Goal: Navigation & Orientation: Understand site structure

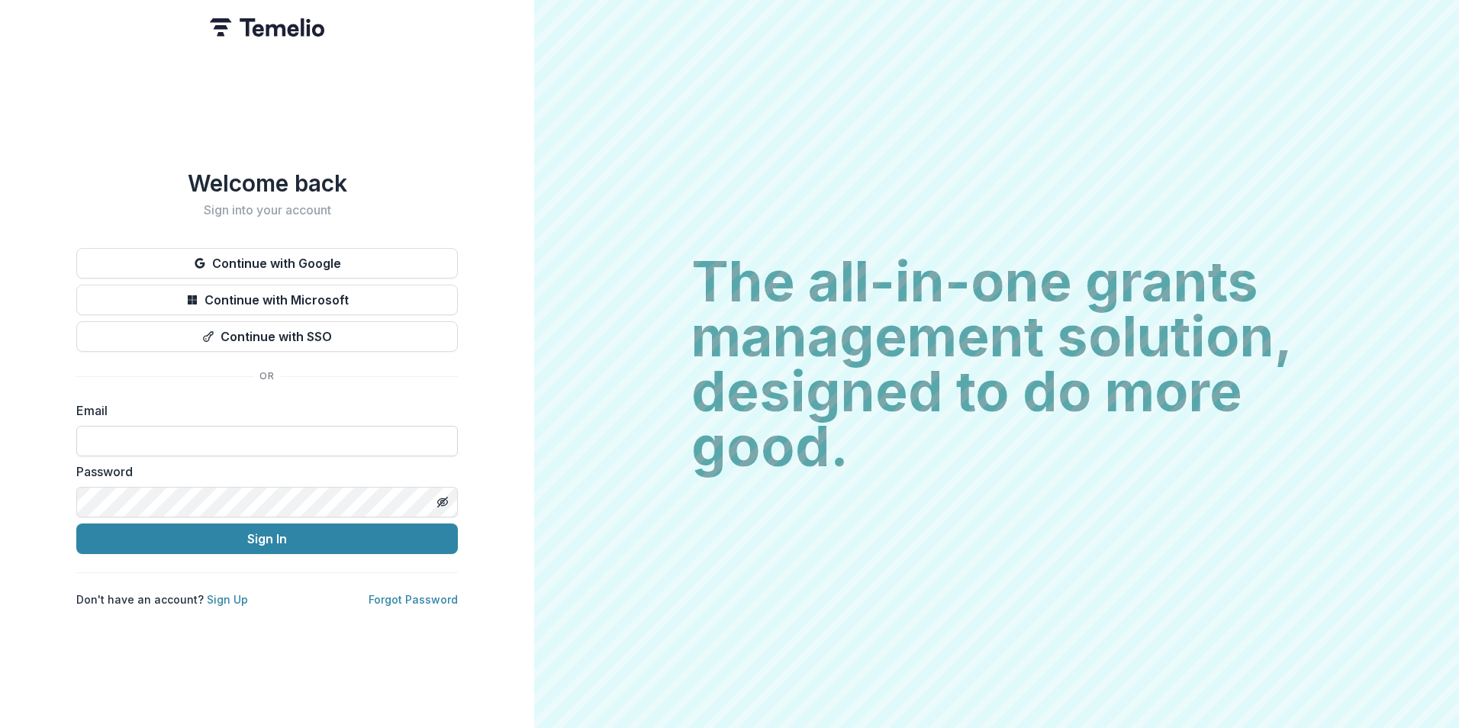
click at [324, 426] on input at bounding box center [267, 441] width 382 height 31
type input "**********"
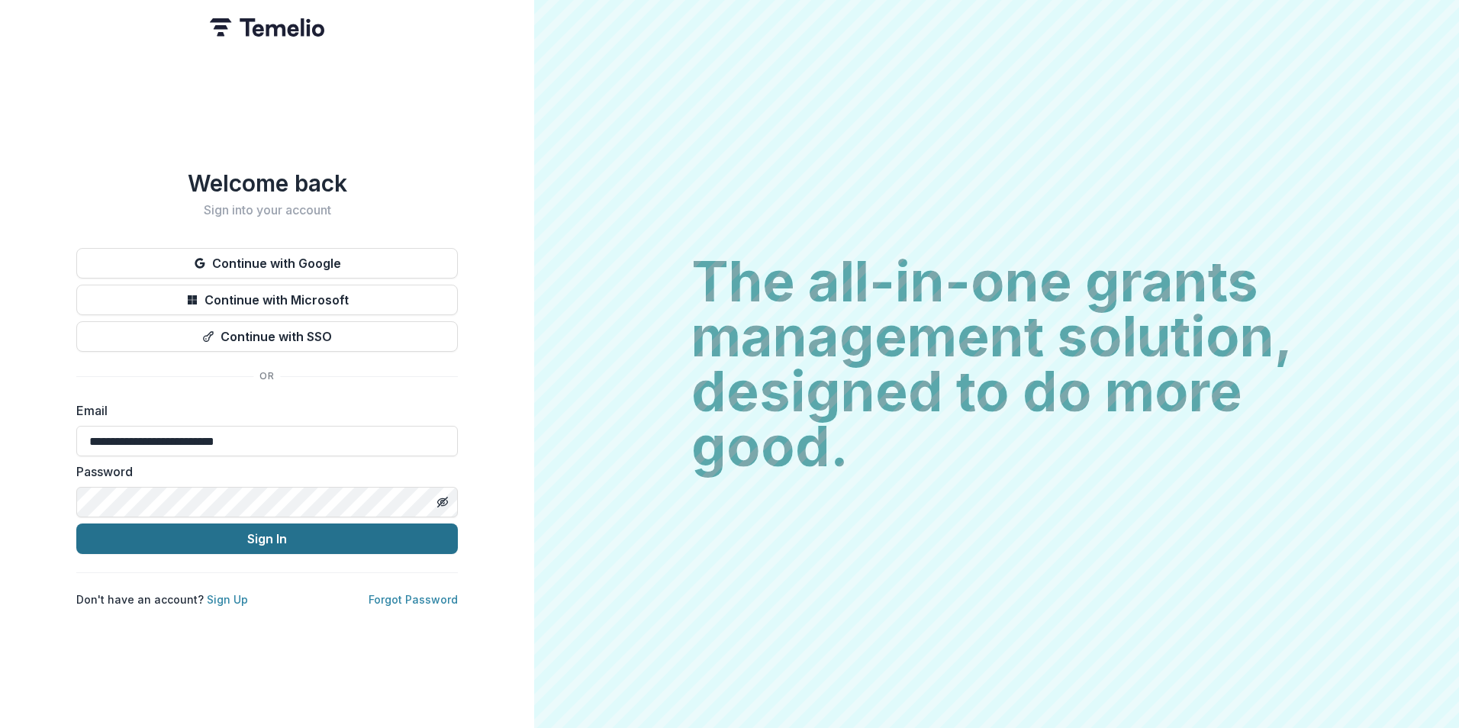
click at [235, 534] on button "Sign In" at bounding box center [267, 539] width 382 height 31
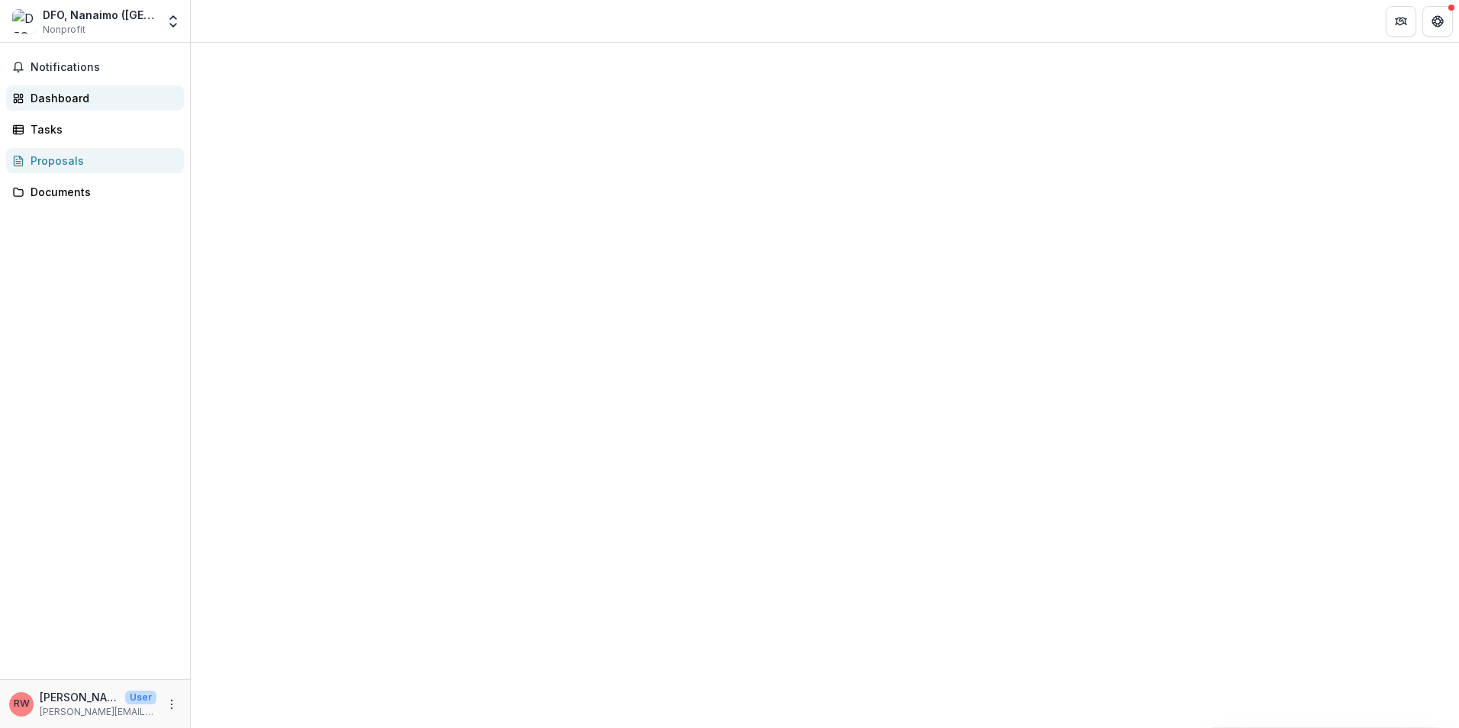
click at [70, 98] on div "Dashboard" at bounding box center [101, 98] width 141 height 16
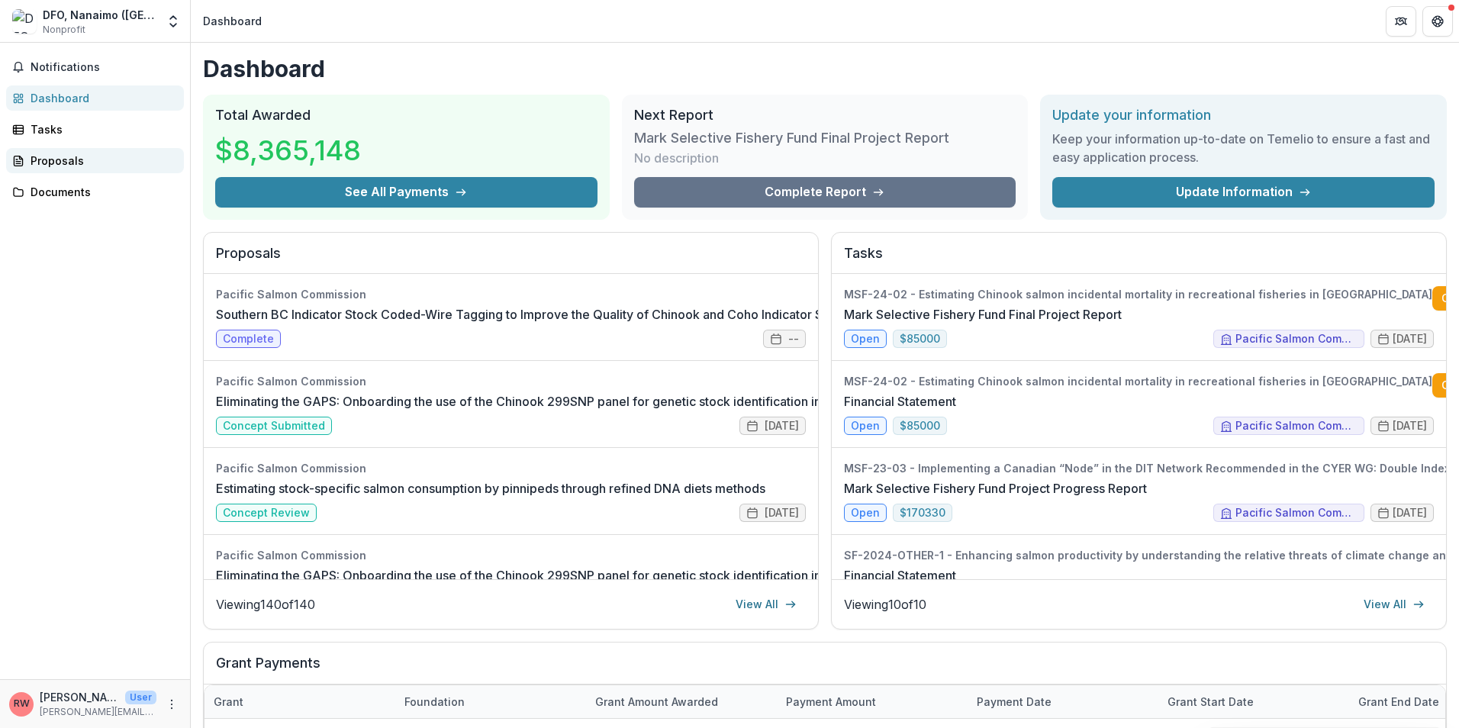
click at [65, 153] on div "Proposals" at bounding box center [101, 161] width 141 height 16
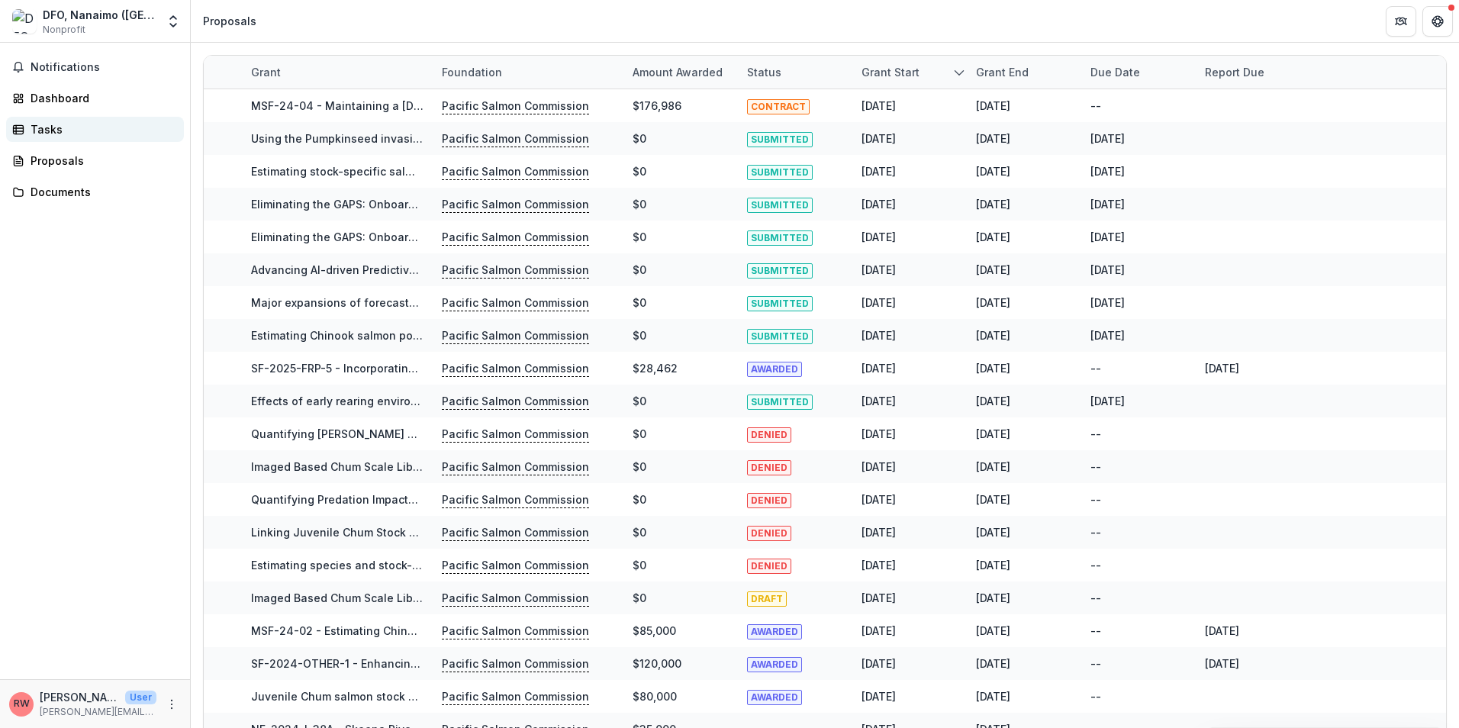
click at [46, 127] on div "Tasks" at bounding box center [101, 129] width 141 height 16
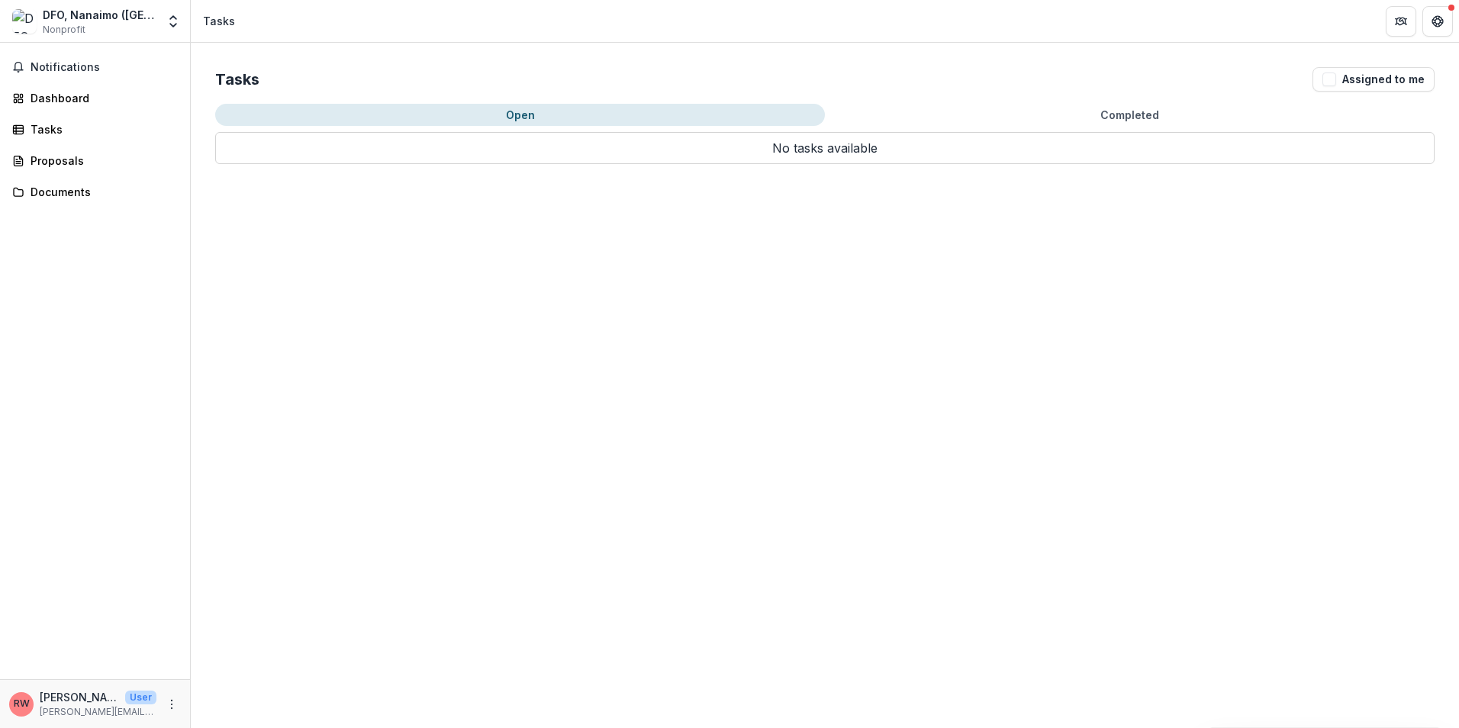
click at [526, 118] on button "Open" at bounding box center [520, 115] width 610 height 22
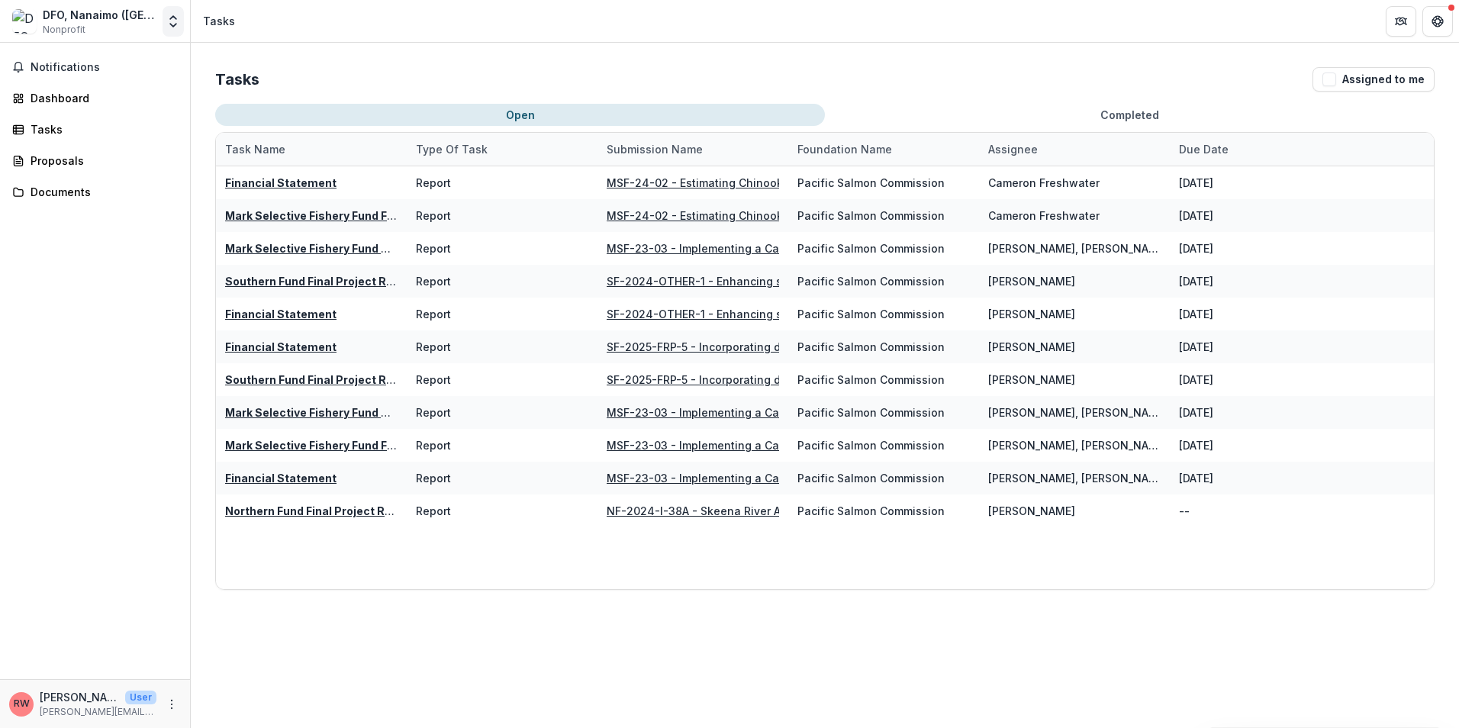
click at [175, 27] on icon "Open entity switcher" at bounding box center [173, 21] width 15 height 15
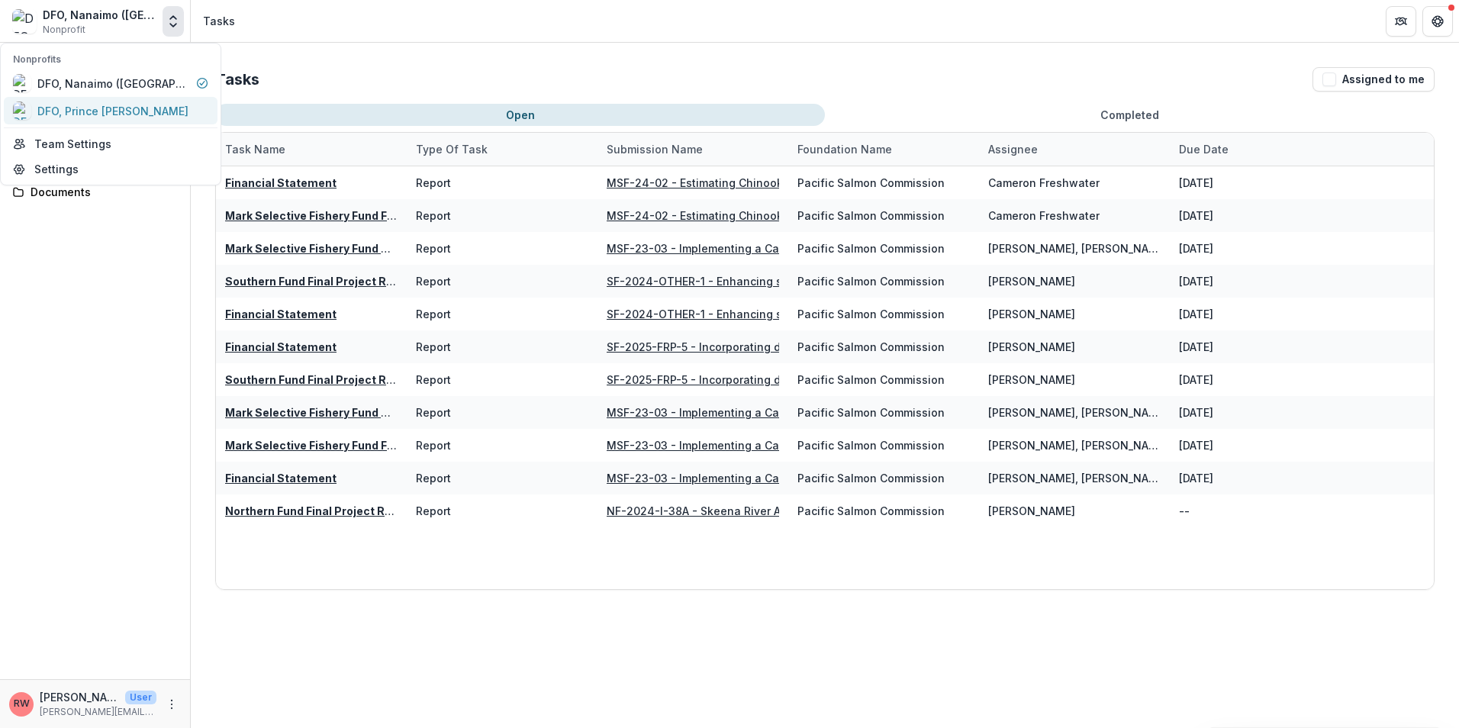
click at [101, 112] on div "DFO, Prince [PERSON_NAME]" at bounding box center [112, 111] width 151 height 16
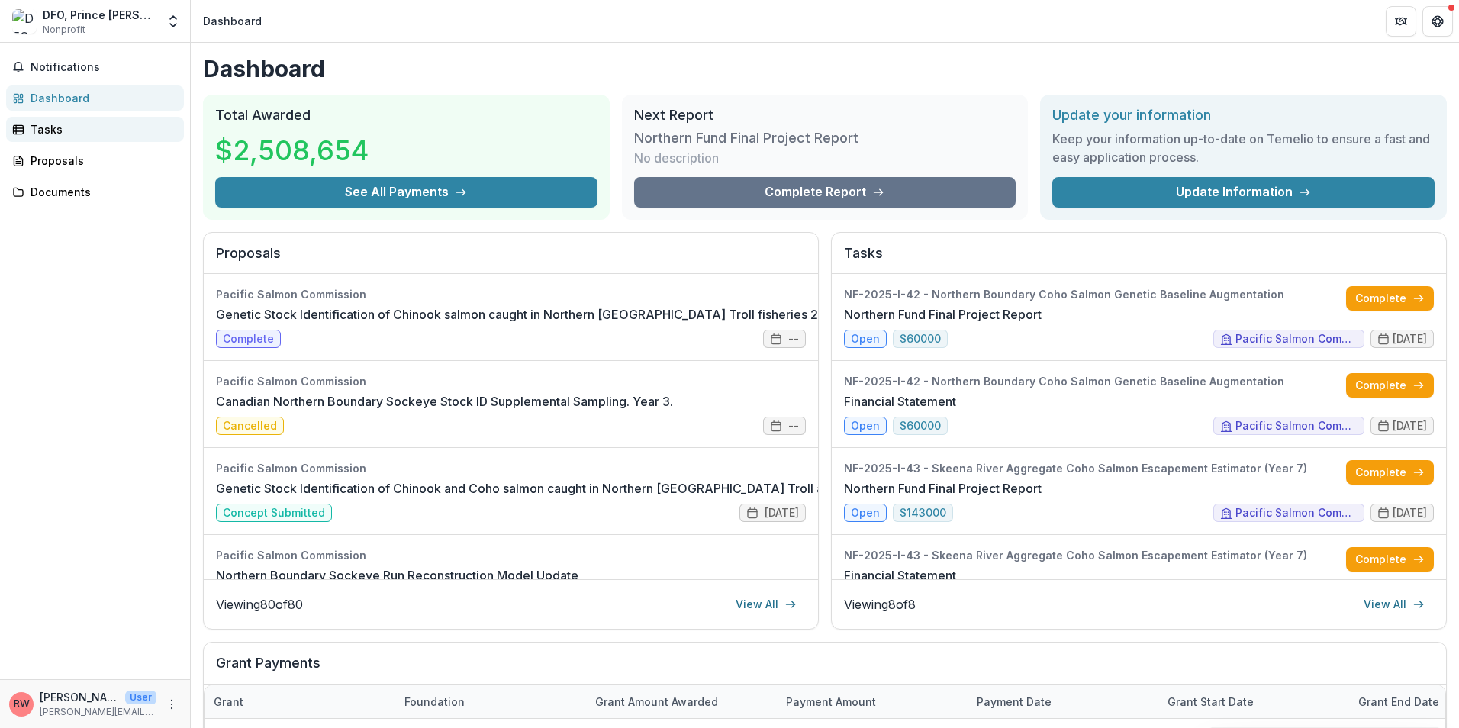
click at [48, 135] on div "Tasks" at bounding box center [101, 129] width 141 height 16
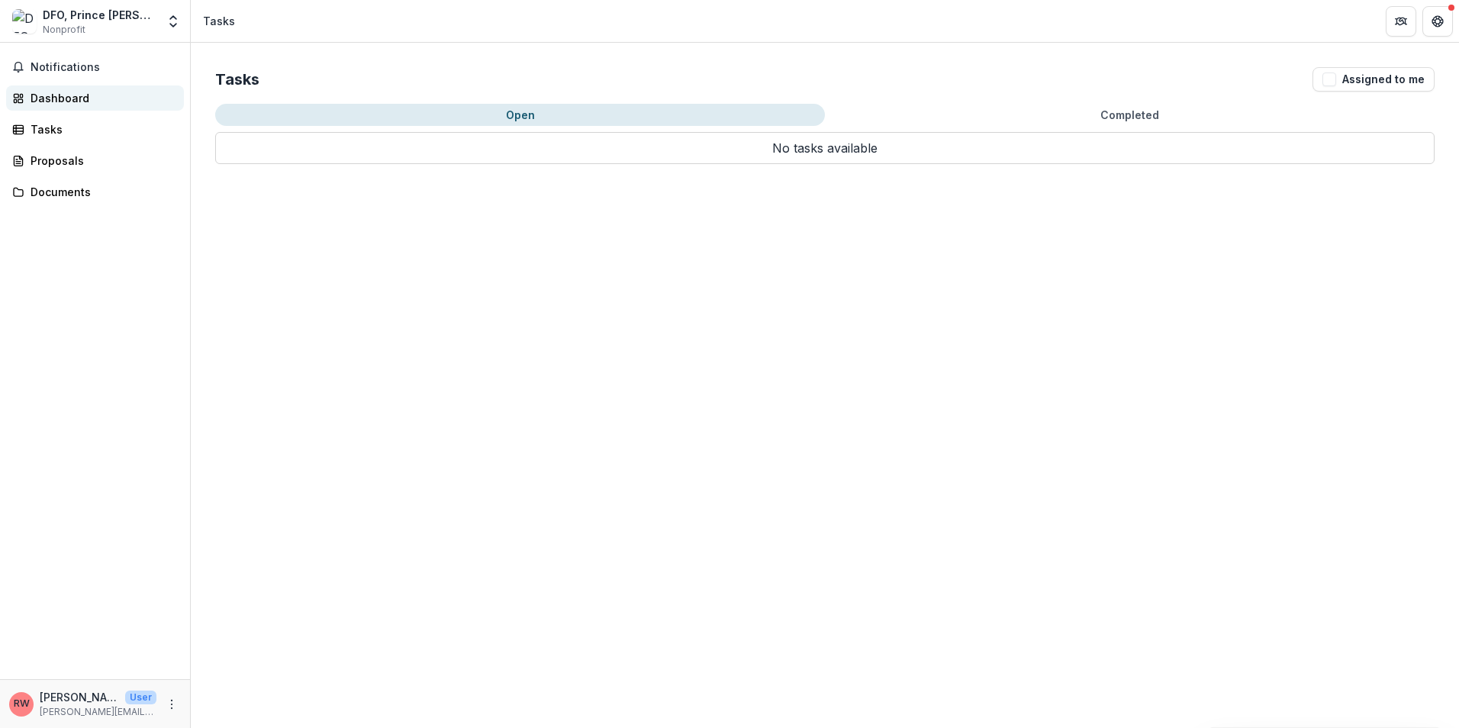
click at [50, 97] on div "Dashboard" at bounding box center [101, 98] width 141 height 16
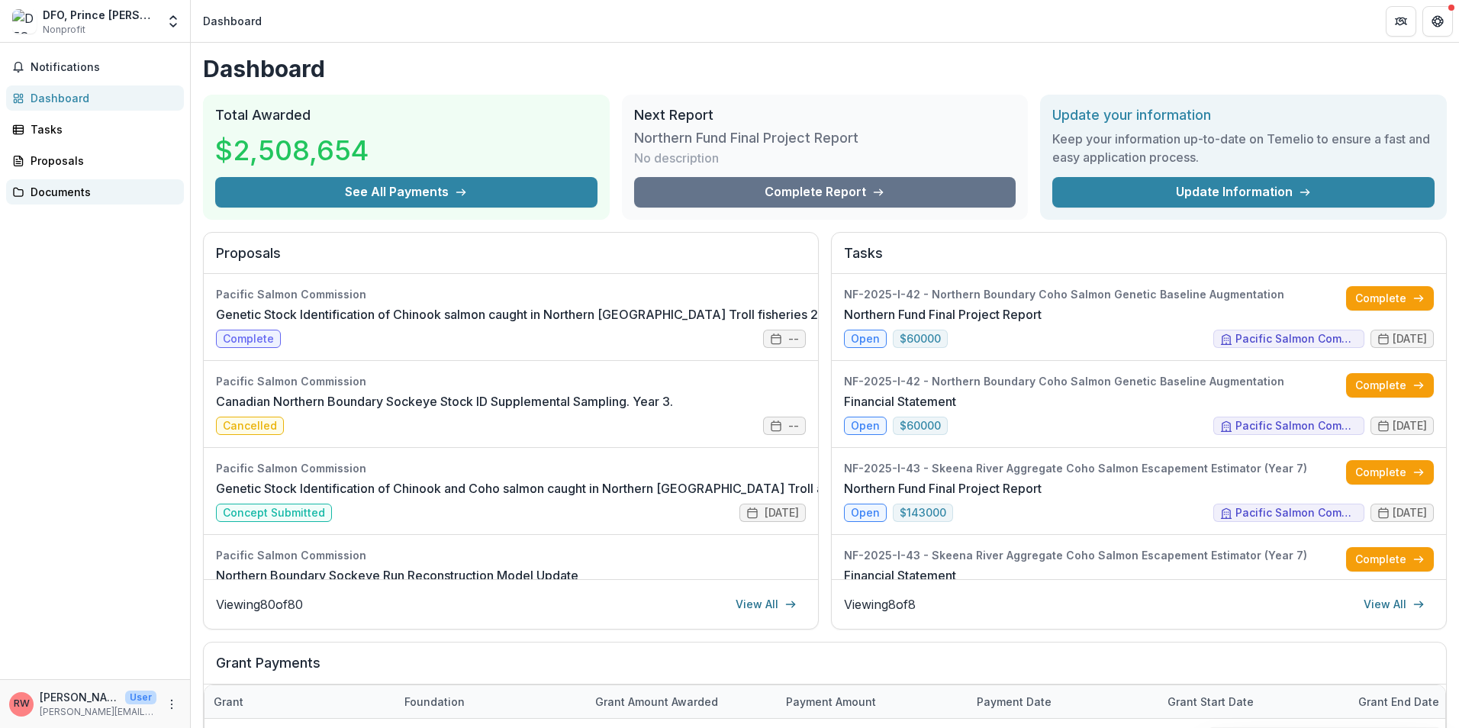
click at [44, 193] on div "Documents" at bounding box center [101, 192] width 141 height 16
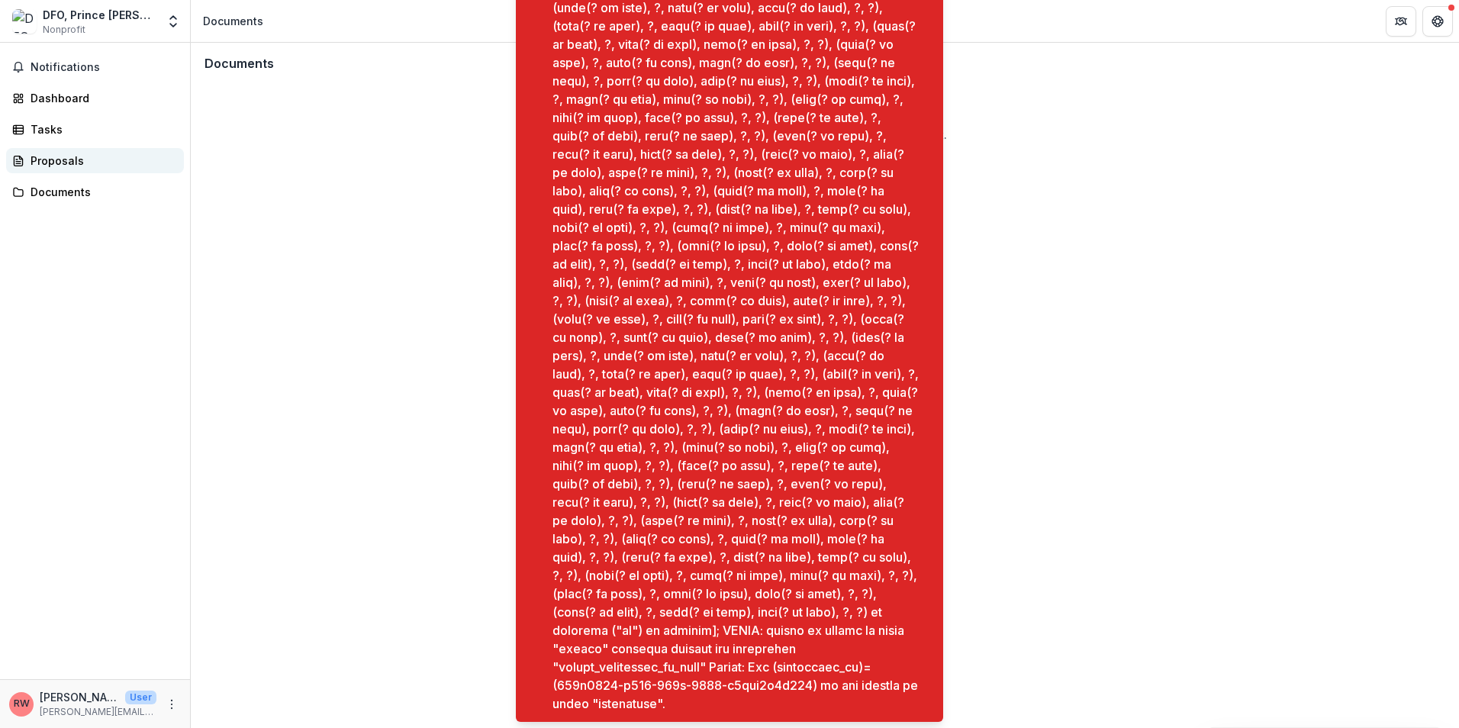
click at [61, 155] on div "Proposals" at bounding box center [101, 161] width 141 height 16
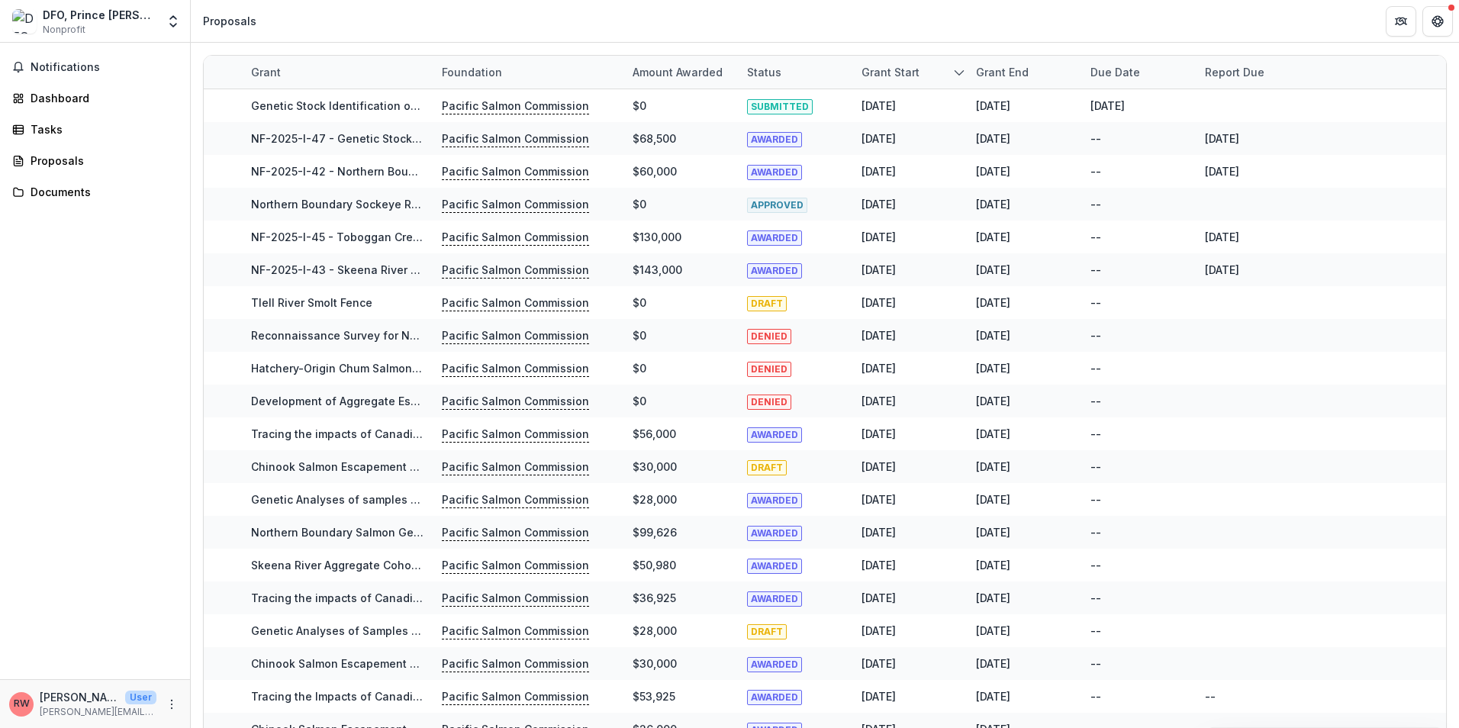
drag, startPoint x: 430, startPoint y: 70, endPoint x: 512, endPoint y: 68, distance: 82.4
click at [512, 68] on div "Grant Foundation Amount awarded Status Grant start Grant end Due Date Report Due" at bounding box center [757, 72] width 1107 height 33
click at [233, 18] on div "Proposals" at bounding box center [229, 21] width 53 height 16
click at [172, 705] on icon "More" at bounding box center [172, 704] width 12 height 12
click at [228, 650] on link "Help Center" at bounding box center [272, 646] width 163 height 25
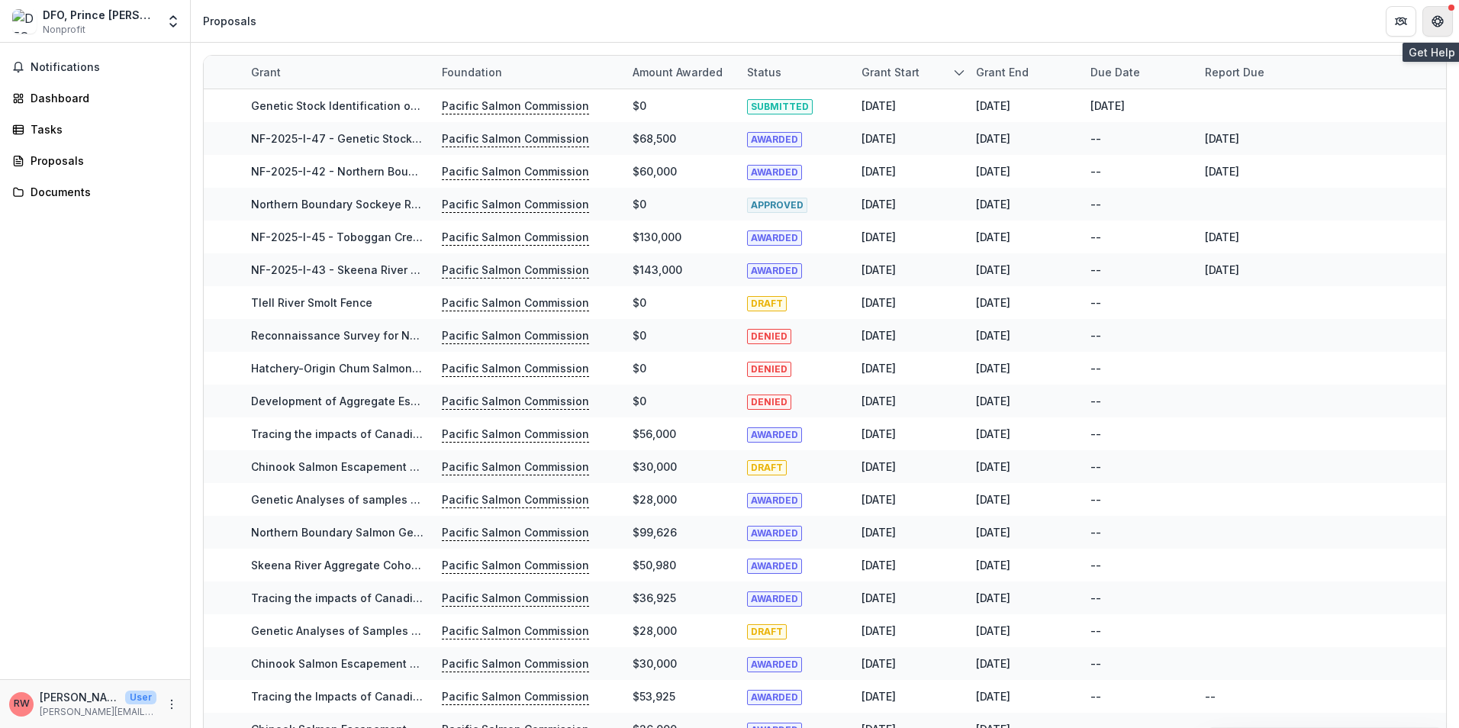
click at [1437, 21] on icon "Get Help" at bounding box center [1438, 21] width 12 height 12
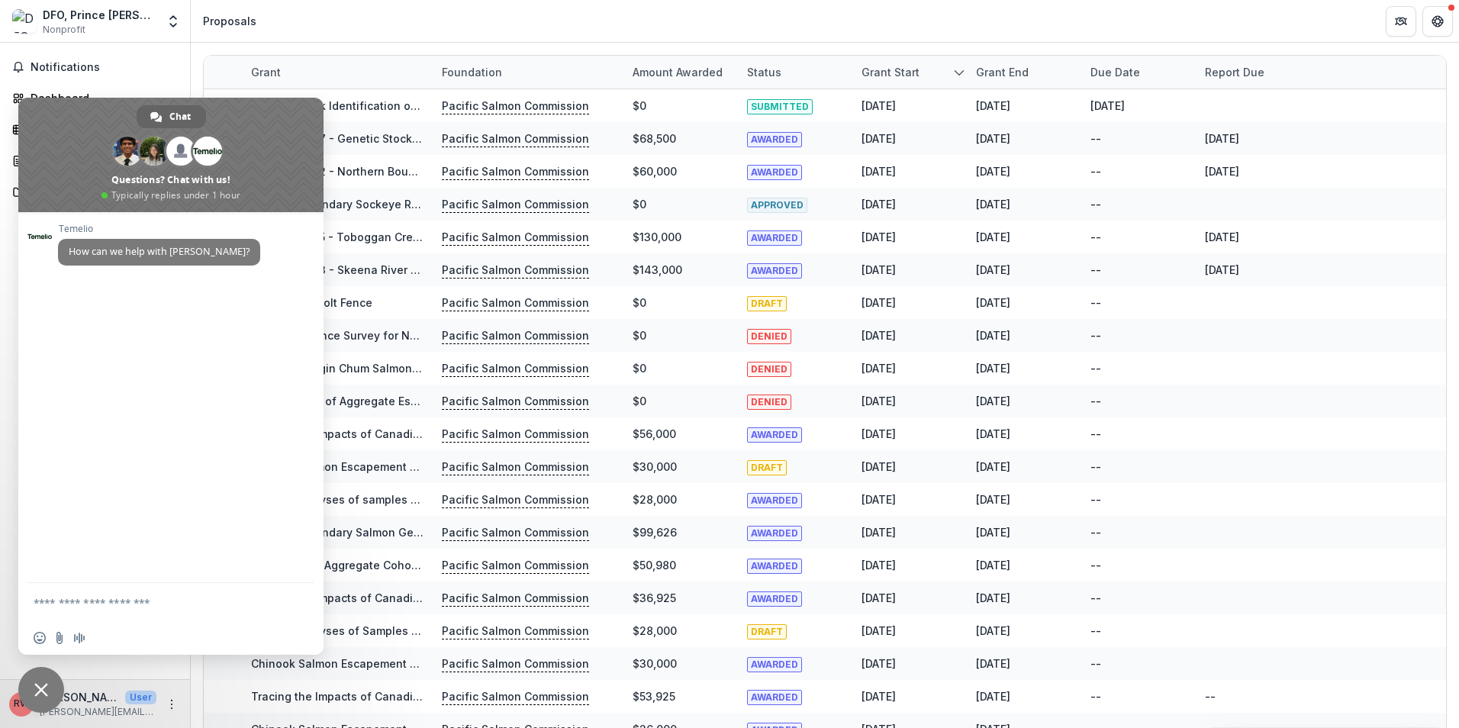
click at [40, 691] on span "Close chat" at bounding box center [41, 690] width 14 height 14
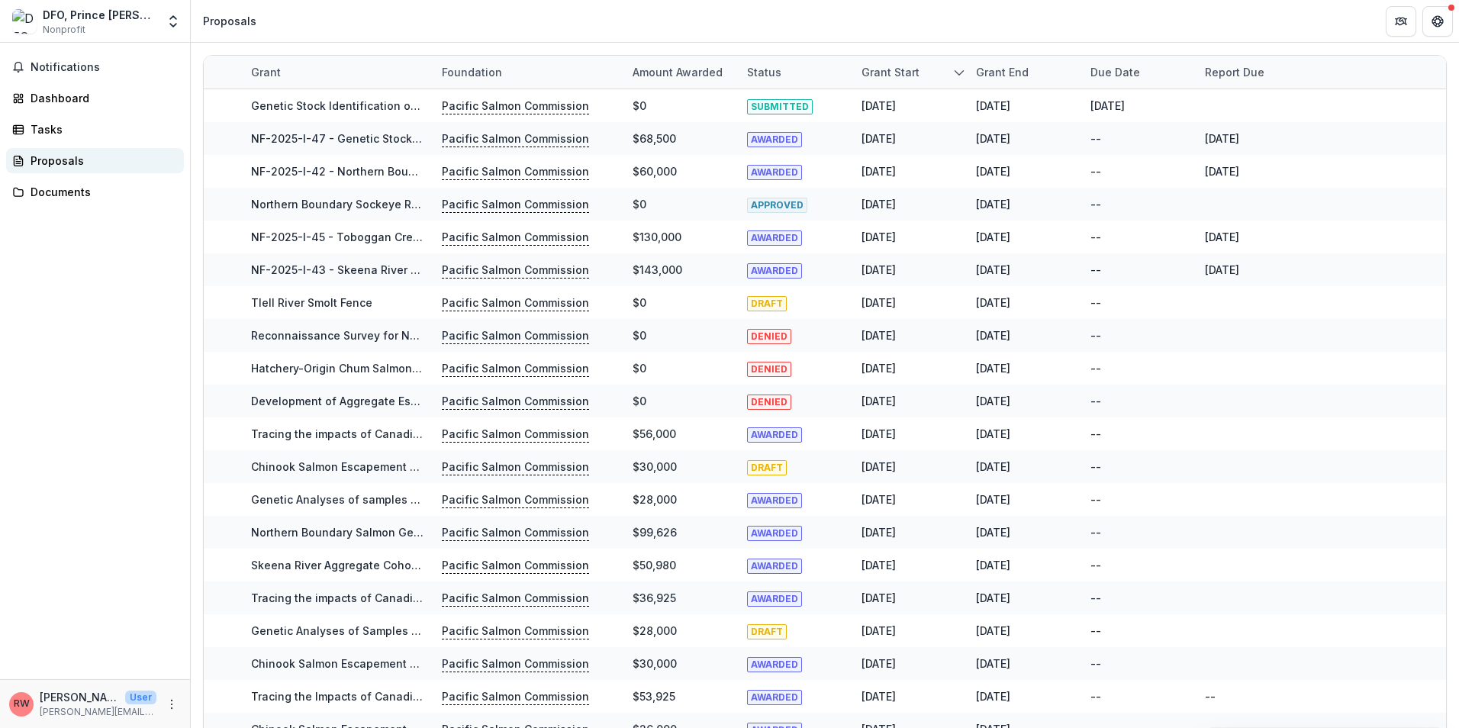
click at [56, 161] on div "Proposals" at bounding box center [101, 161] width 141 height 16
click at [117, 21] on div "DFO, Prince [PERSON_NAME]" at bounding box center [100, 15] width 114 height 16
click at [171, 23] on icon "Open entity switcher" at bounding box center [173, 21] width 15 height 15
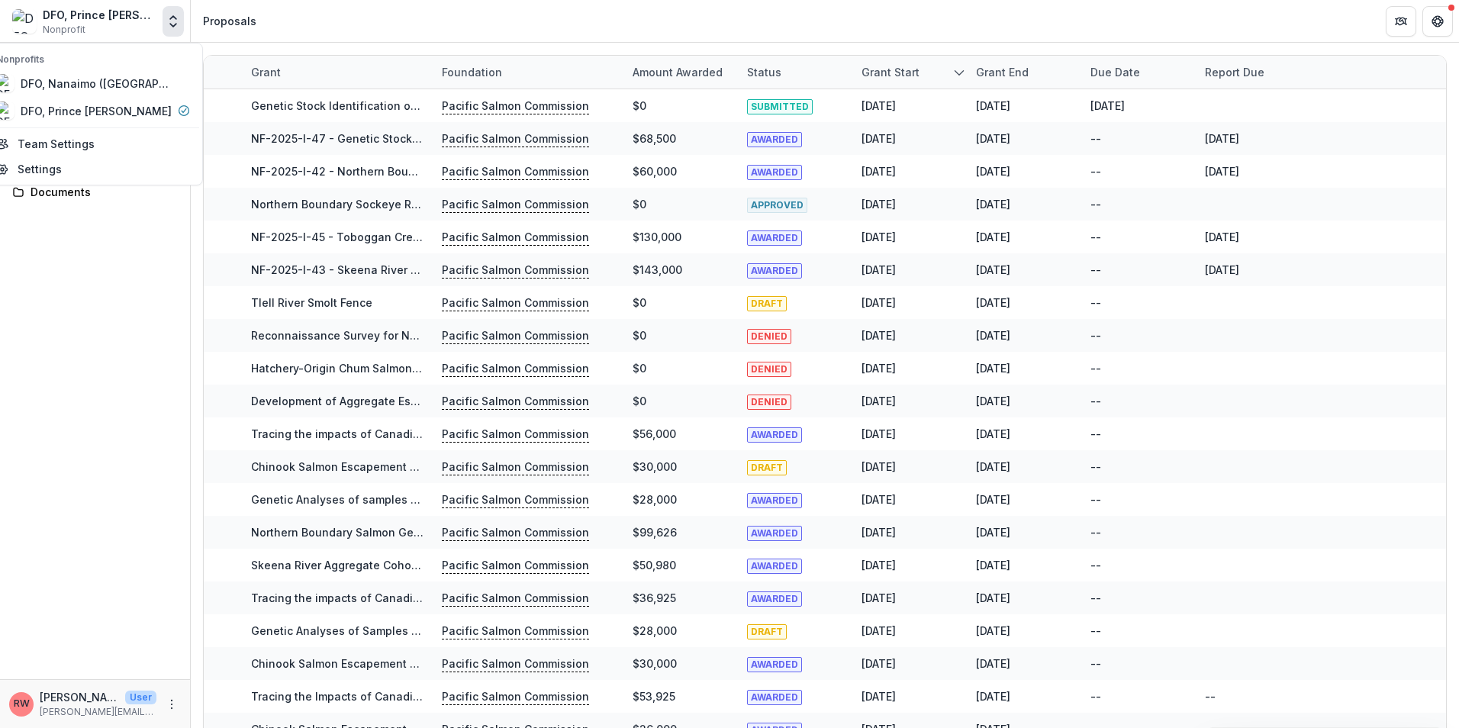
click at [106, 362] on div "Notifications Dashboard Tasks Proposals Documents" at bounding box center [95, 361] width 190 height 636
click at [172, 23] on icon "Open entity switcher" at bounding box center [173, 21] width 15 height 15
click at [85, 147] on link "Team Settings" at bounding box center [93, 143] width 212 height 25
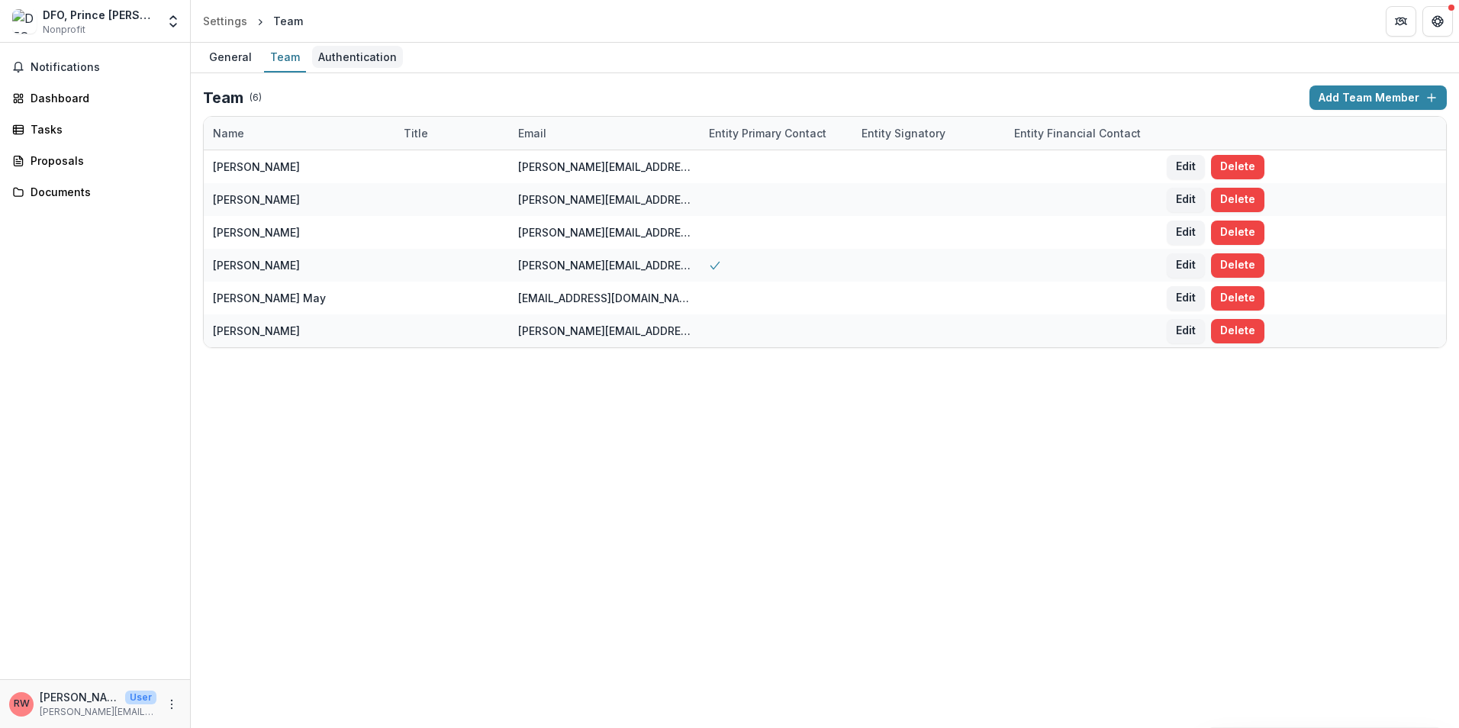
click at [358, 56] on div "Authentication" at bounding box center [357, 57] width 91 height 22
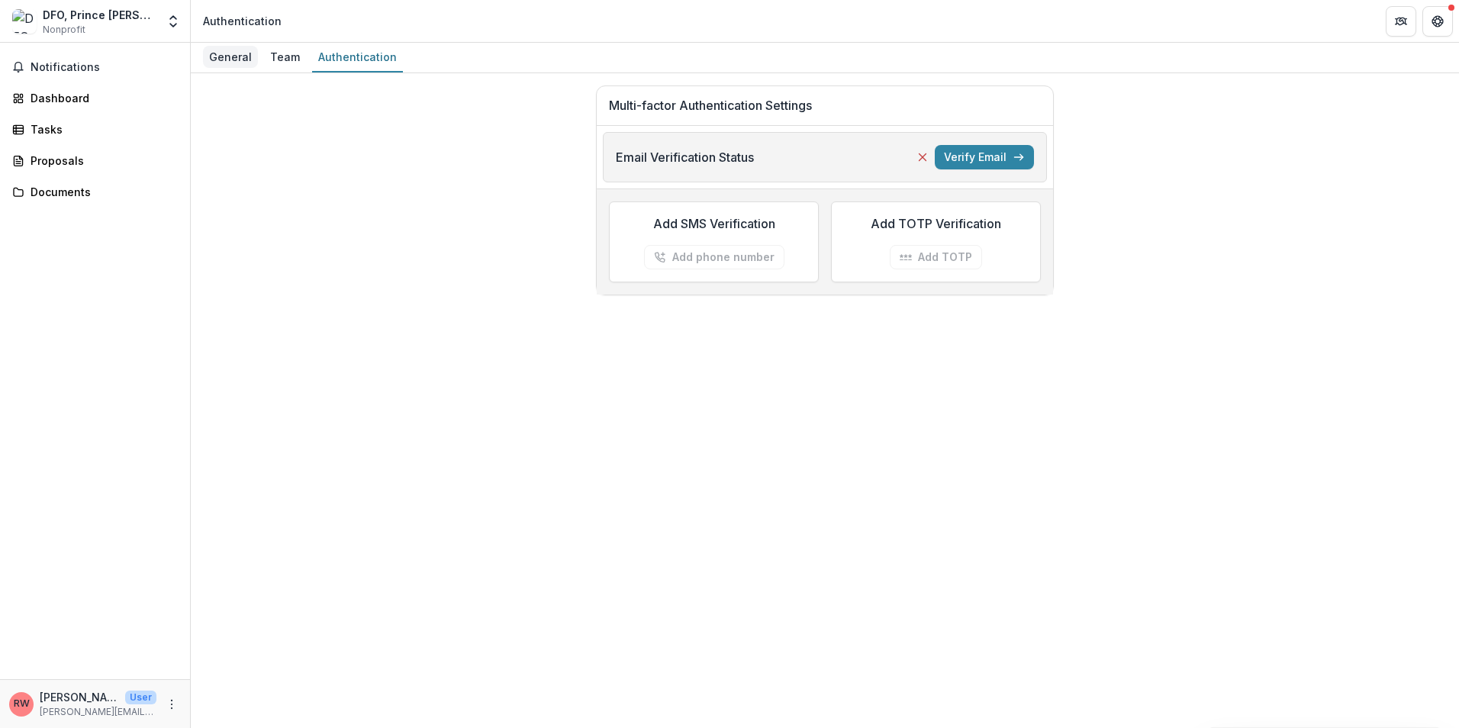
click at [228, 53] on div "General" at bounding box center [230, 57] width 55 height 22
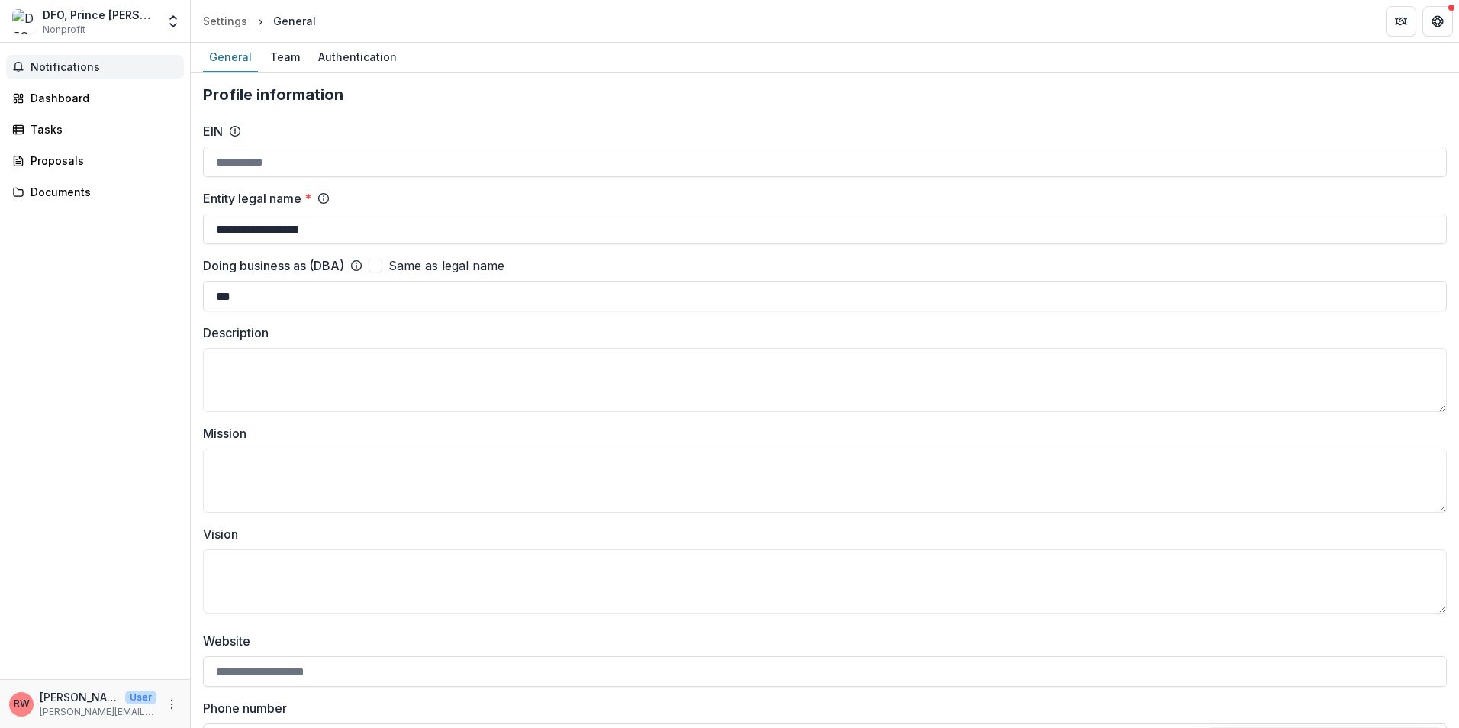
click at [63, 68] on span "Notifications" at bounding box center [104, 67] width 147 height 13
click at [69, 104] on div "Dashboard" at bounding box center [101, 98] width 141 height 16
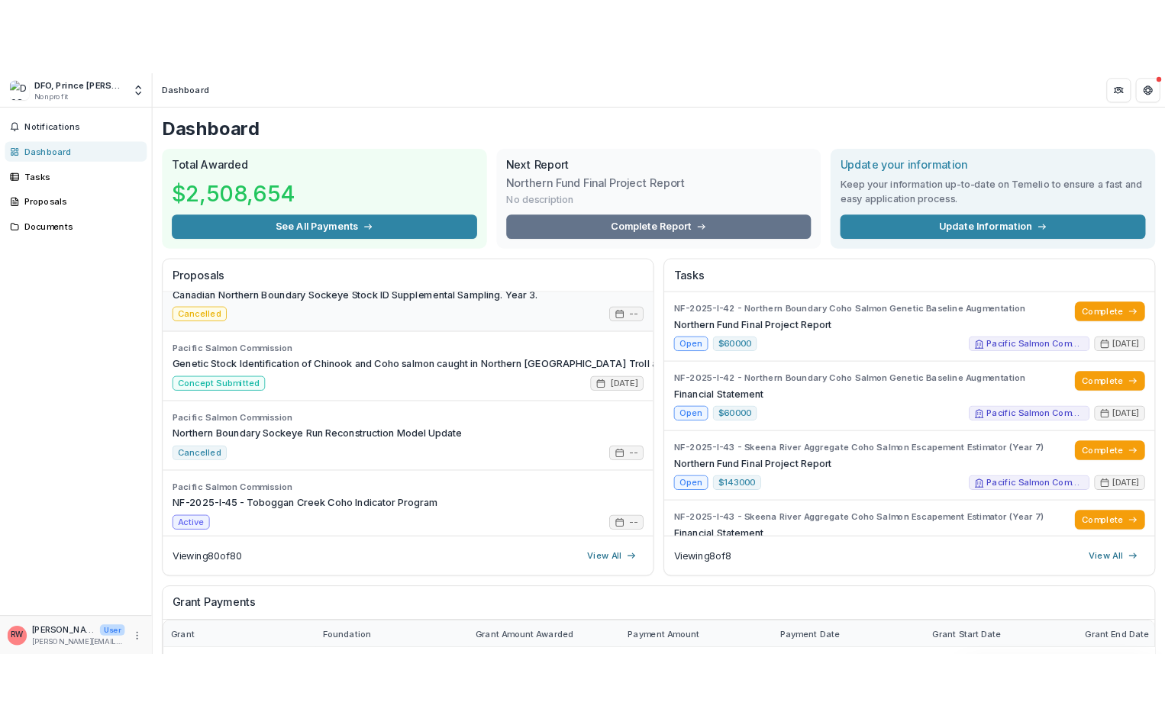
scroll to position [76, 0]
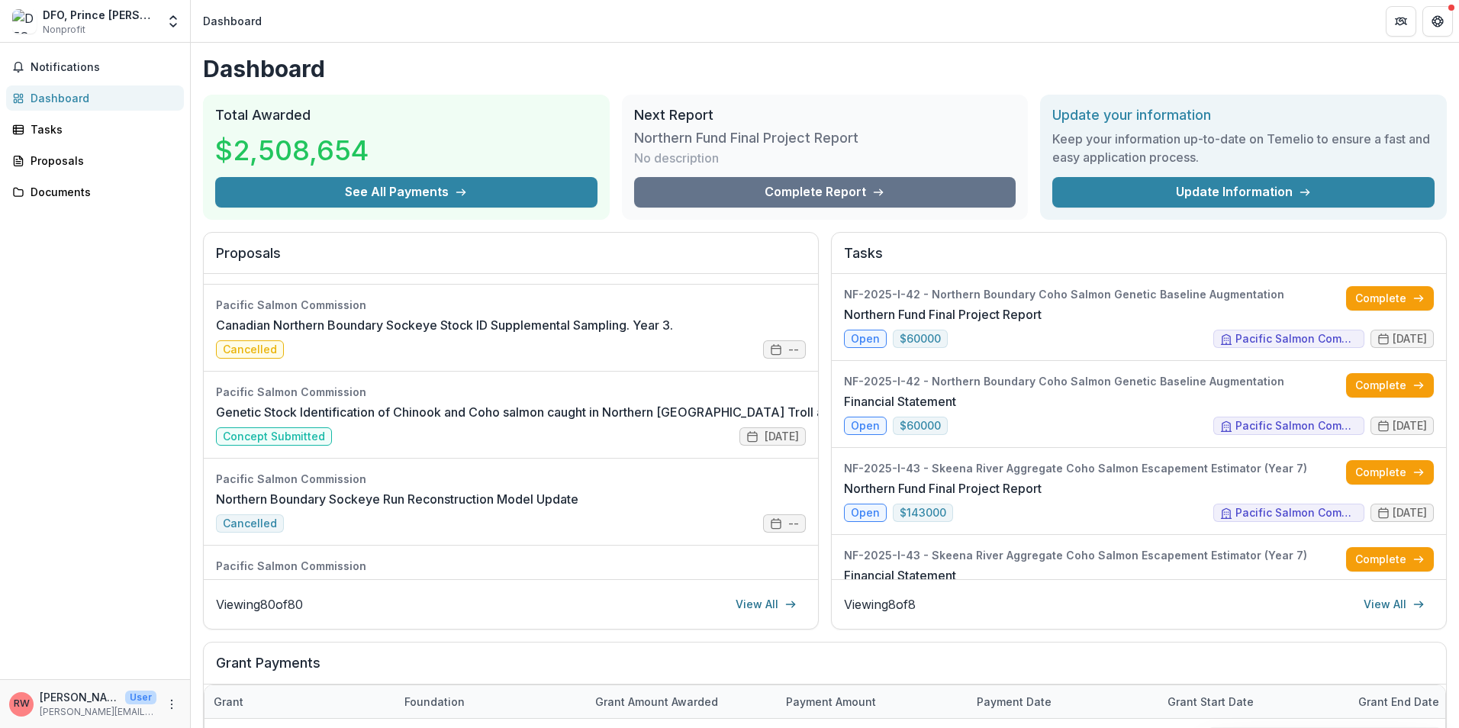
click at [232, 21] on div "Dashboard" at bounding box center [232, 21] width 59 height 16
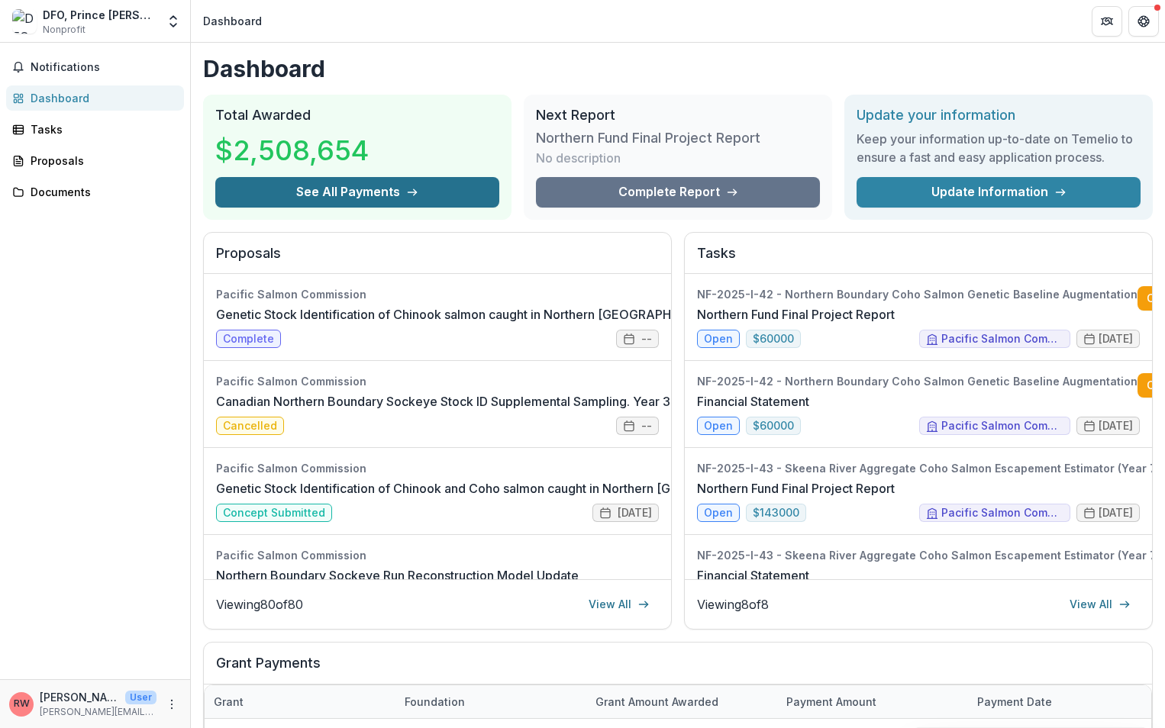
click at [399, 192] on button "See All Payments" at bounding box center [357, 192] width 284 height 31
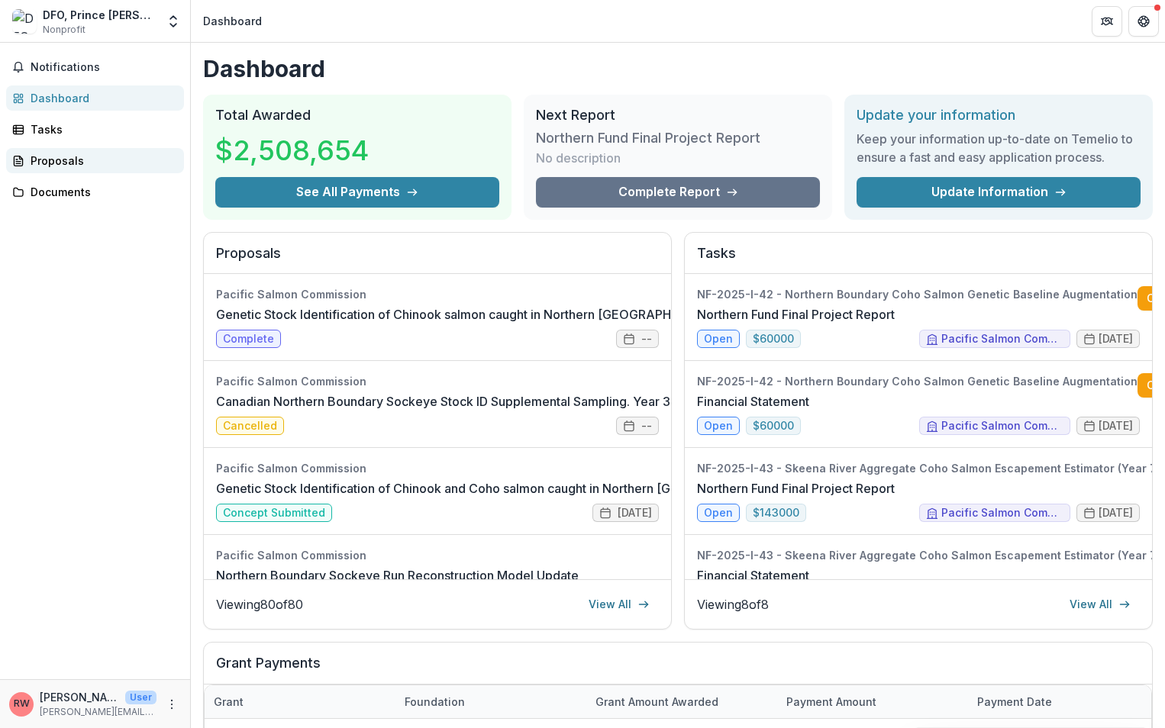
click at [56, 157] on div "Proposals" at bounding box center [101, 161] width 141 height 16
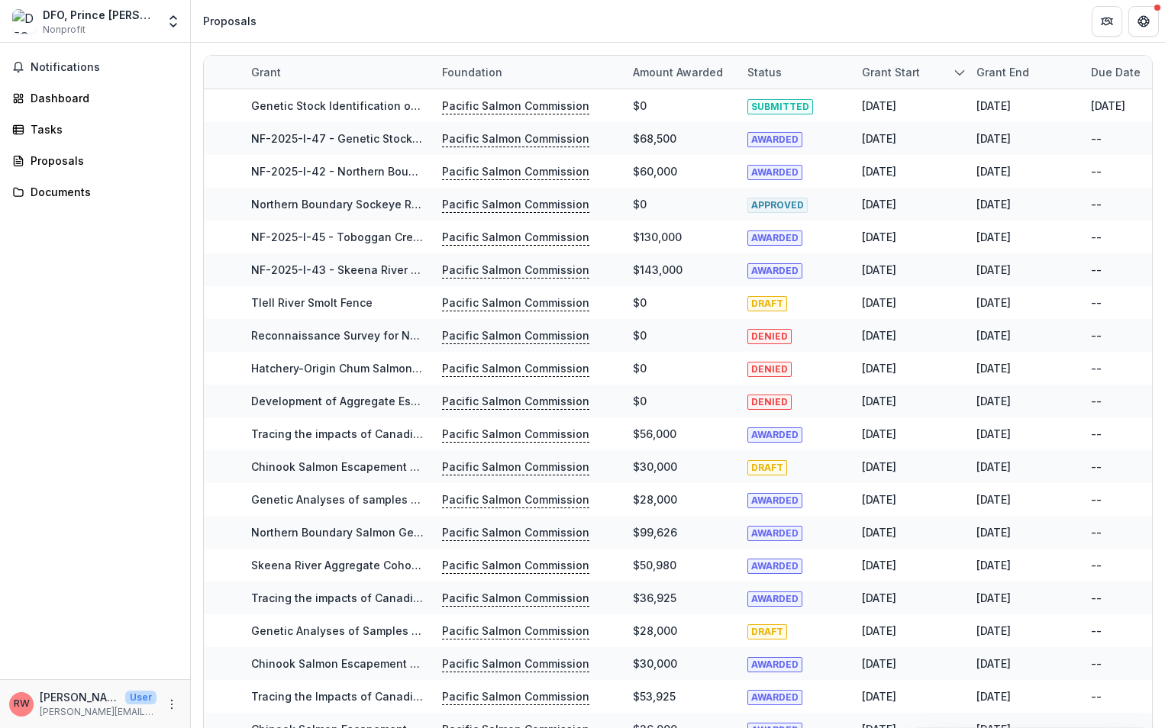
click at [260, 74] on div "Grant" at bounding box center [266, 72] width 48 height 16
click at [472, 70] on div "Foundation" at bounding box center [472, 72] width 79 height 16
click at [669, 66] on div "Amount awarded" at bounding box center [677, 72] width 108 height 16
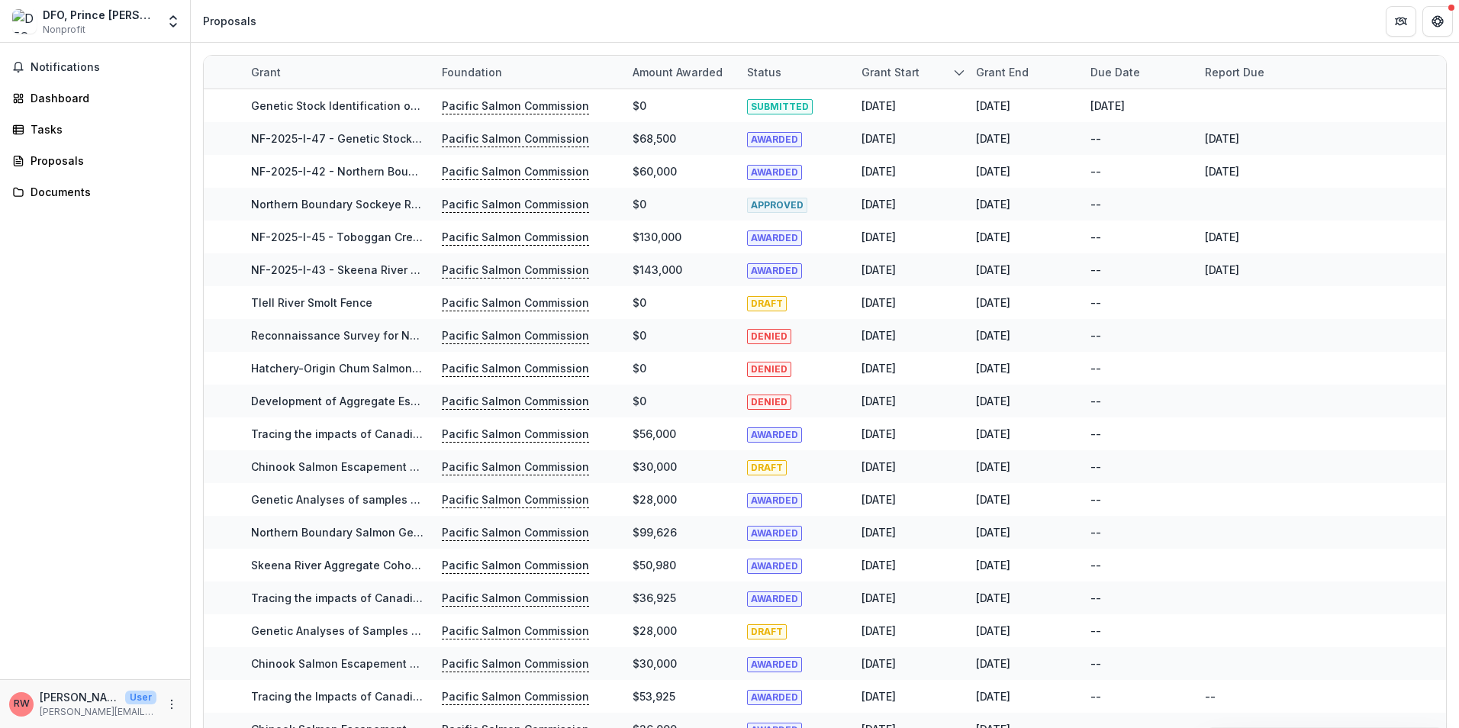
click at [55, 704] on p "[PERSON_NAME]" at bounding box center [79, 697] width 79 height 16
click at [137, 698] on p "User" at bounding box center [140, 698] width 31 height 14
click at [171, 706] on icon "More" at bounding box center [172, 704] width 12 height 12
click at [239, 677] on link "Settings" at bounding box center [272, 671] width 163 height 25
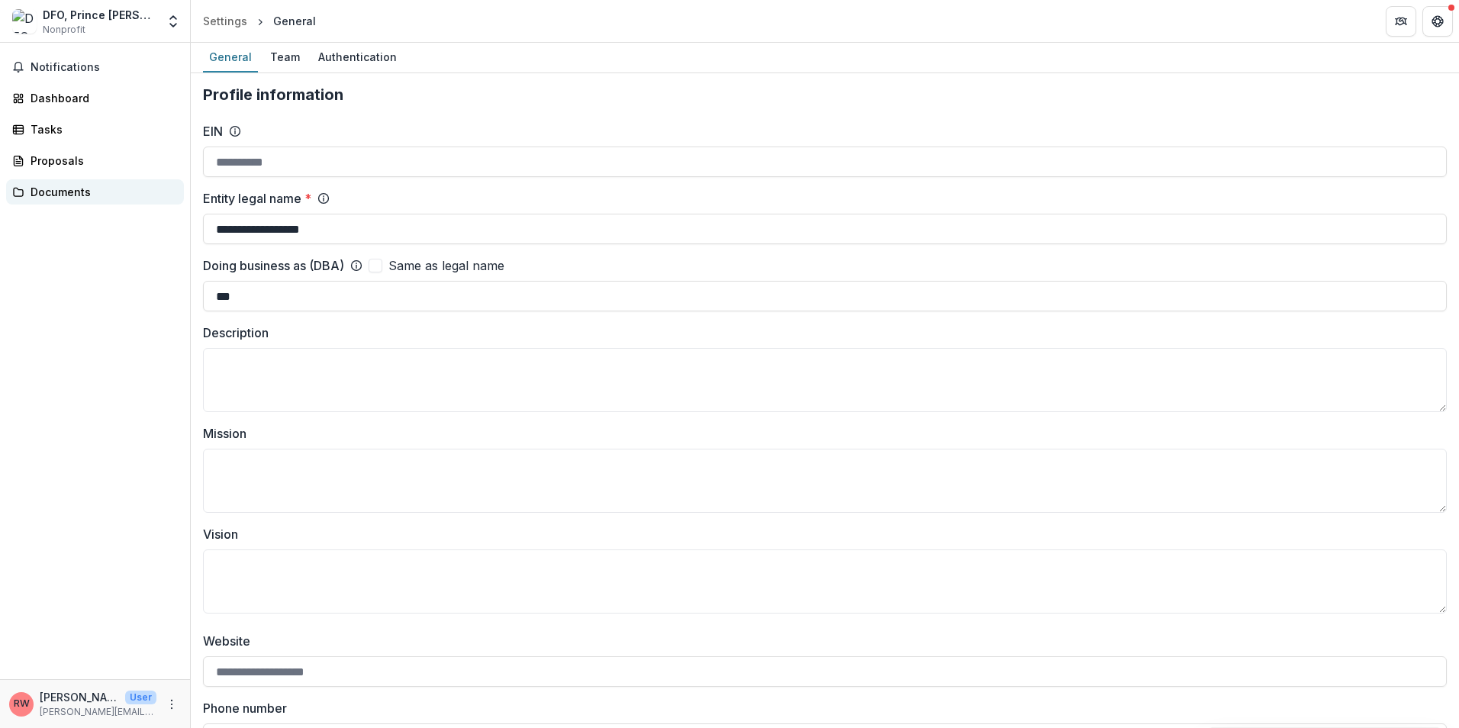
click at [47, 193] on div "Documents" at bounding box center [101, 192] width 141 height 16
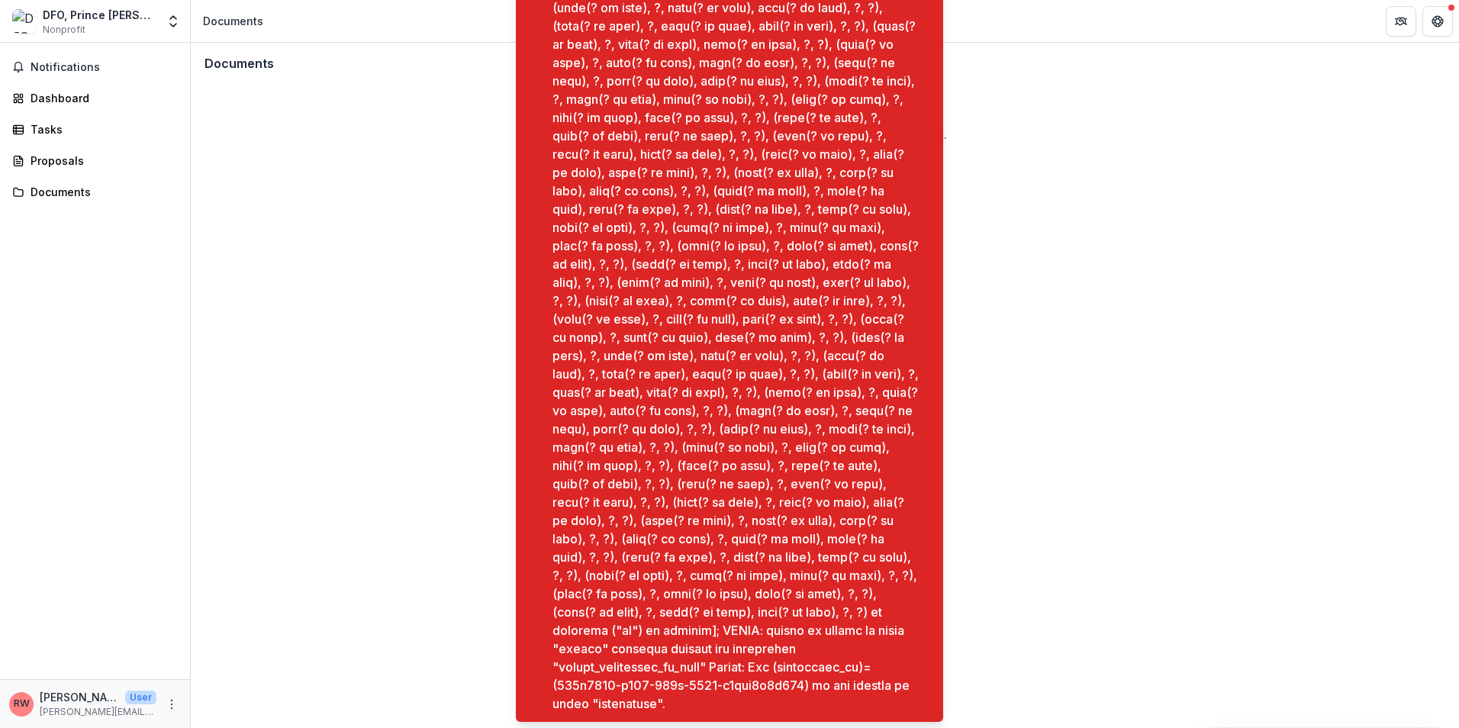
click at [339, 263] on div "Documents No files found Files and folders will appear here once they are uploa…" at bounding box center [825, 385] width 1268 height 685
click at [53, 157] on div "Proposals" at bounding box center [101, 161] width 141 height 16
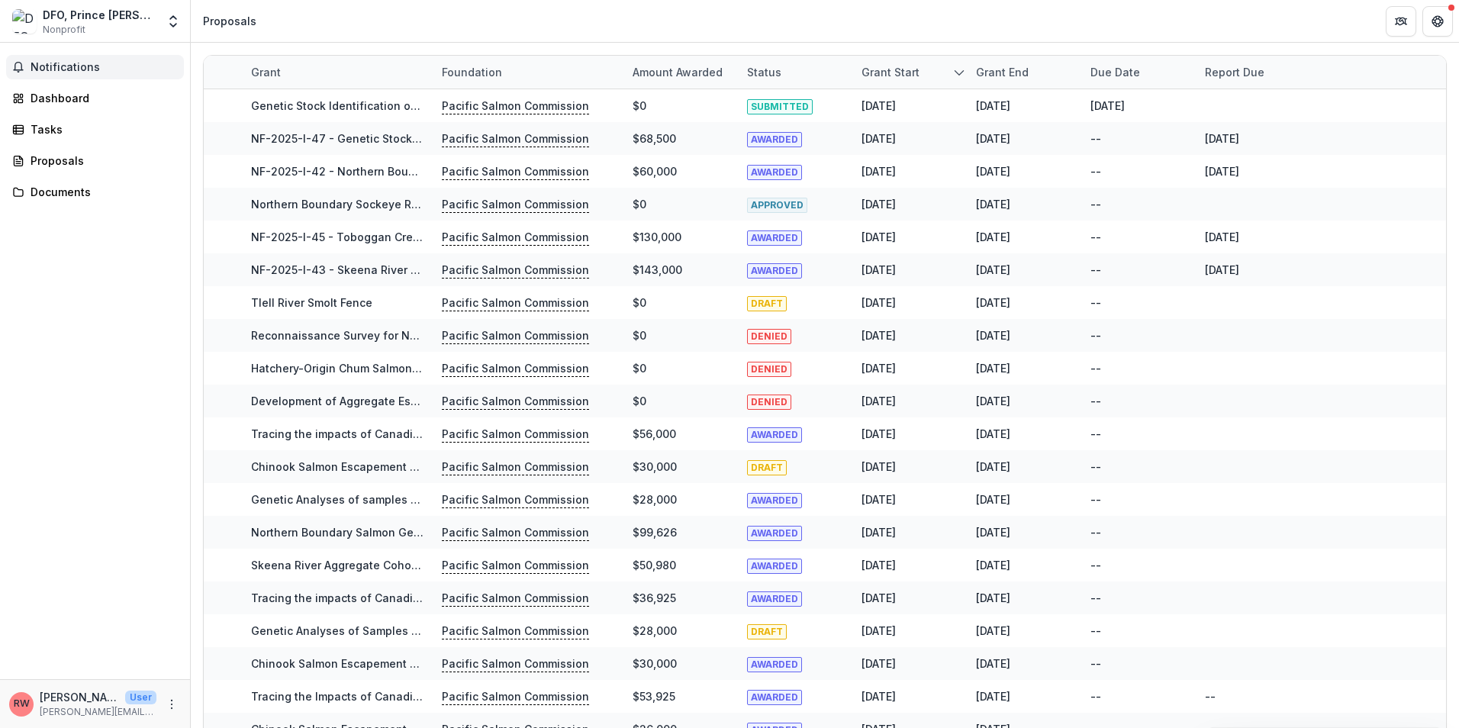
click at [75, 68] on span "Notifications" at bounding box center [104, 67] width 147 height 13
click at [63, 95] on div "Dashboard" at bounding box center [101, 98] width 141 height 16
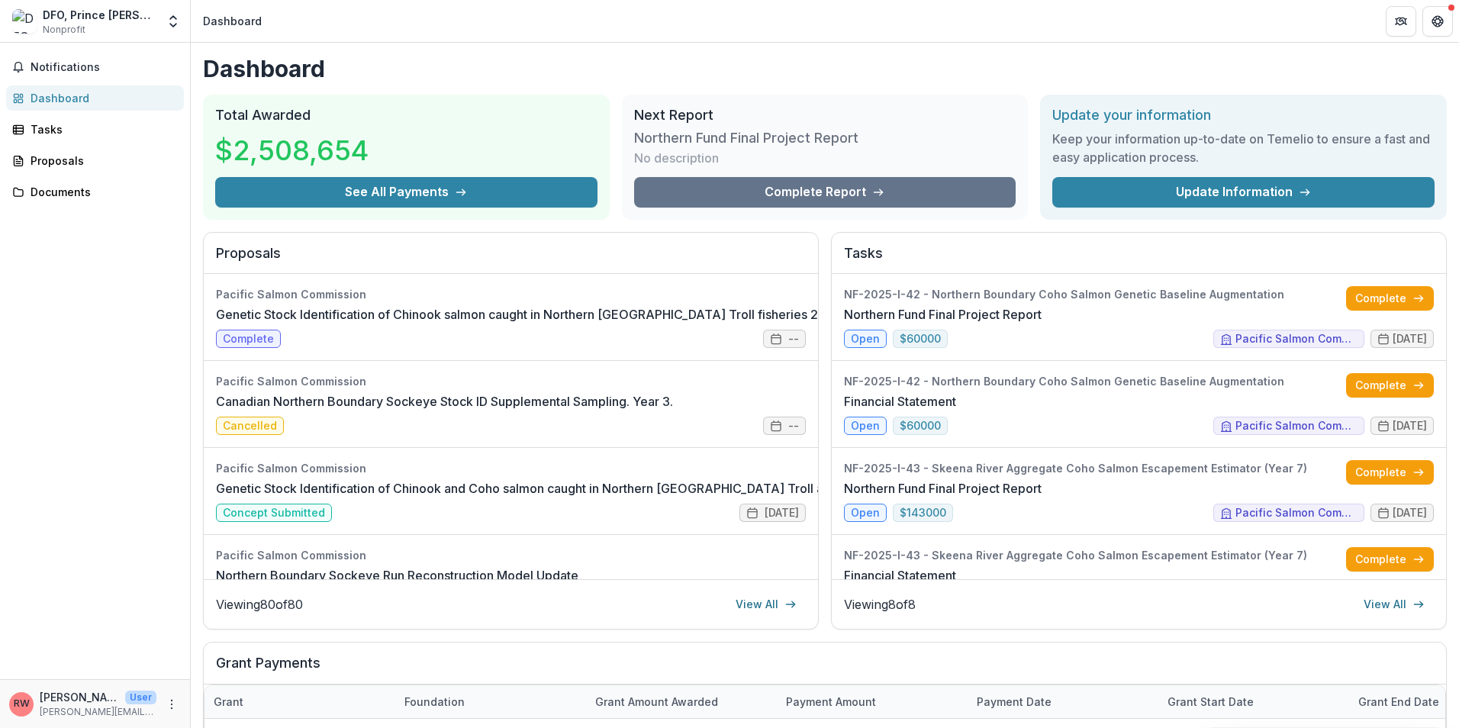
click at [229, 251] on h2 "Proposals" at bounding box center [511, 259] width 590 height 29
drag, startPoint x: 229, startPoint y: 251, endPoint x: 588, endPoint y: 252, distance: 358.7
click at [588, 252] on h2 "Proposals" at bounding box center [511, 259] width 590 height 29
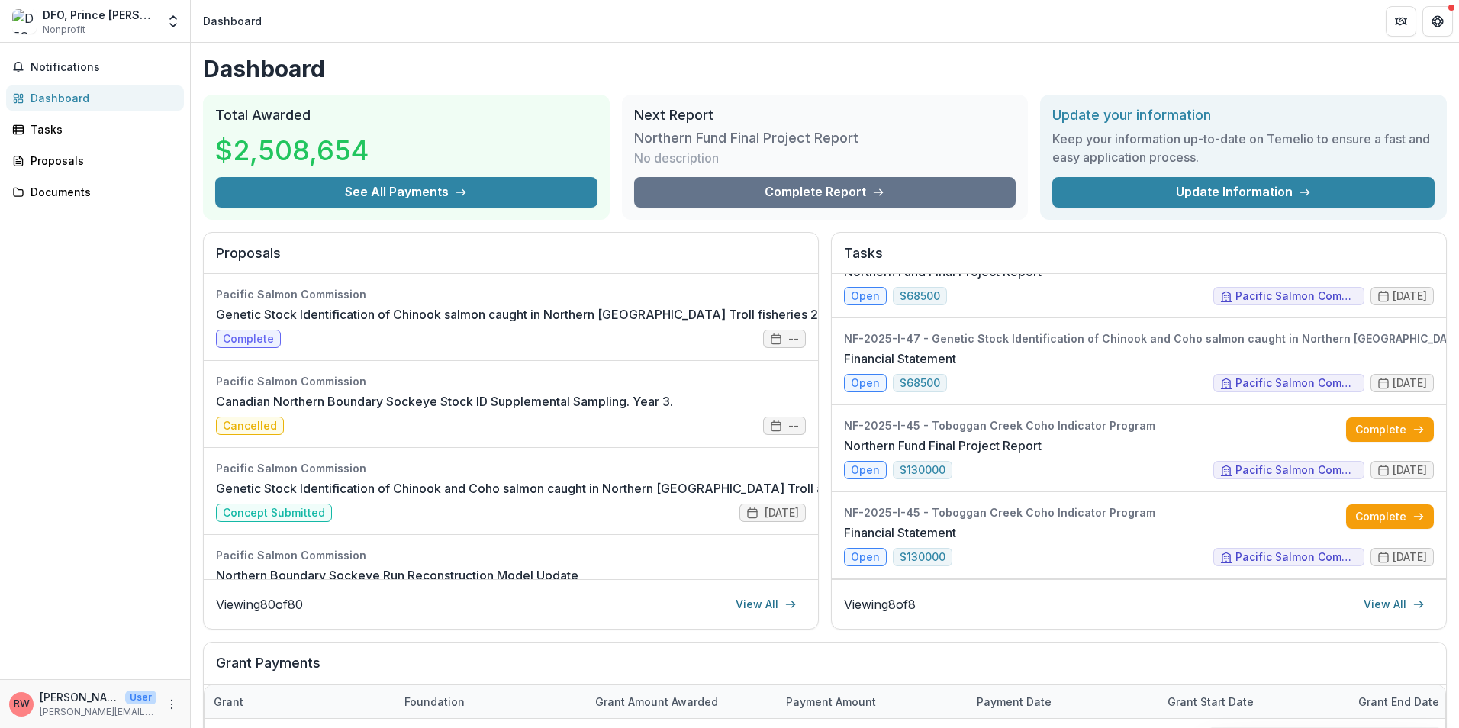
scroll to position [402, 0]
click at [55, 129] on div "Tasks" at bounding box center [101, 129] width 141 height 16
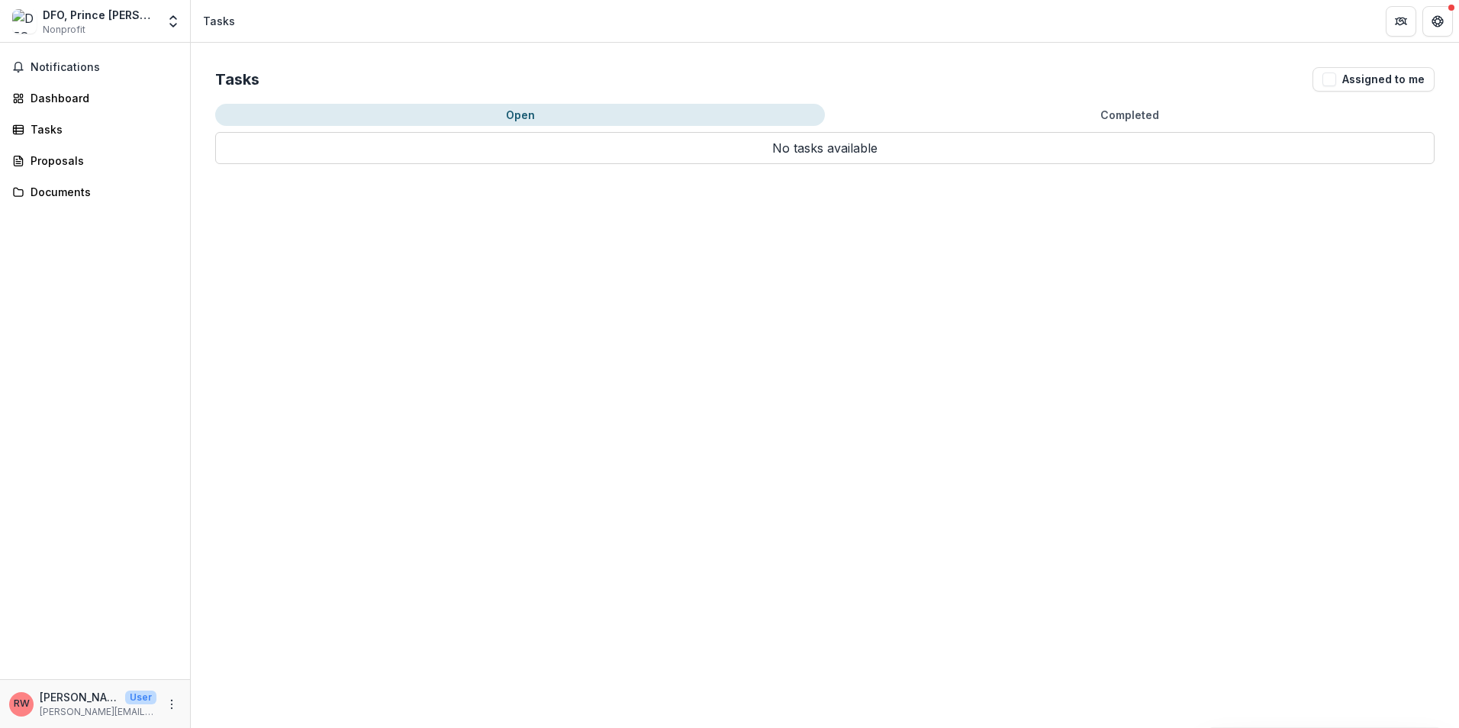
click at [503, 111] on button "Open" at bounding box center [520, 115] width 610 height 22
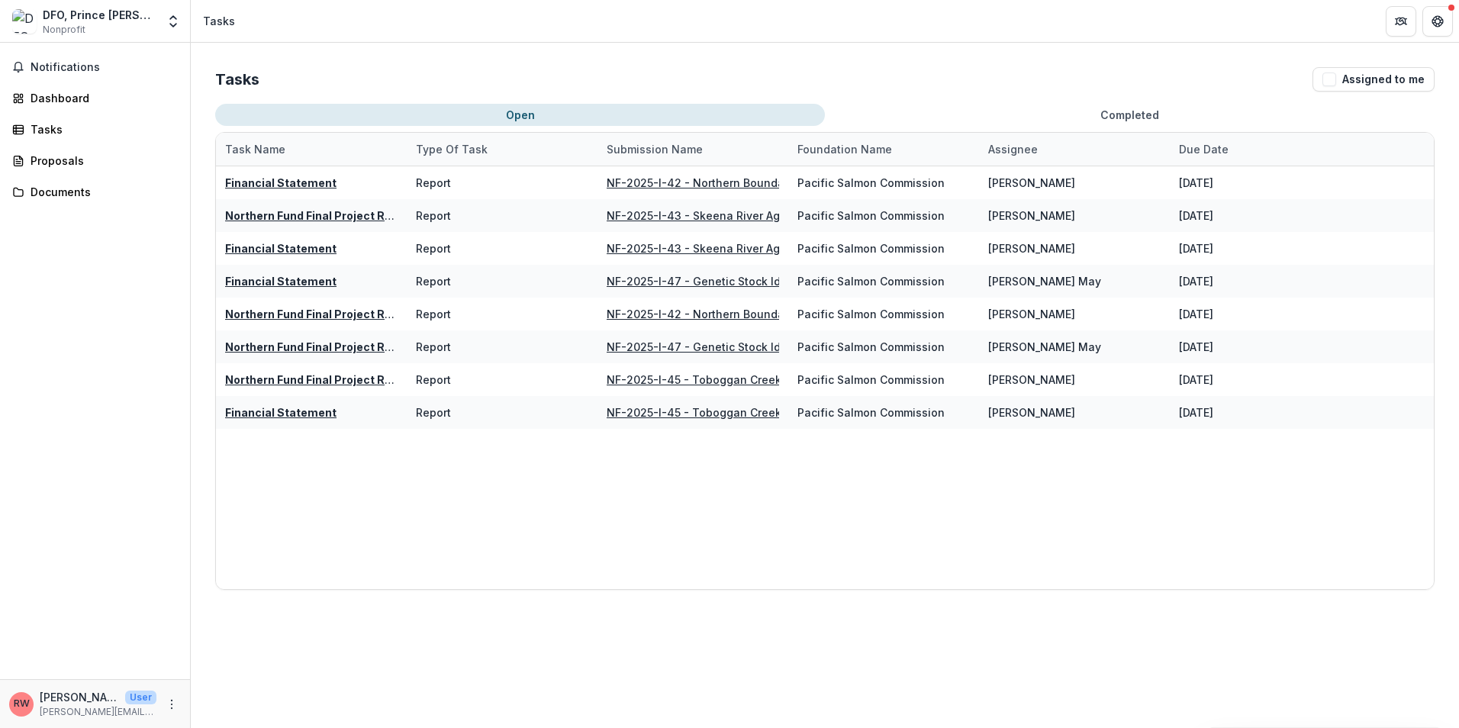
click at [1132, 111] on button "Completed" at bounding box center [1130, 115] width 610 height 22
click at [515, 110] on button "Open" at bounding box center [520, 115] width 610 height 22
click at [34, 158] on div "Proposals" at bounding box center [101, 161] width 141 height 16
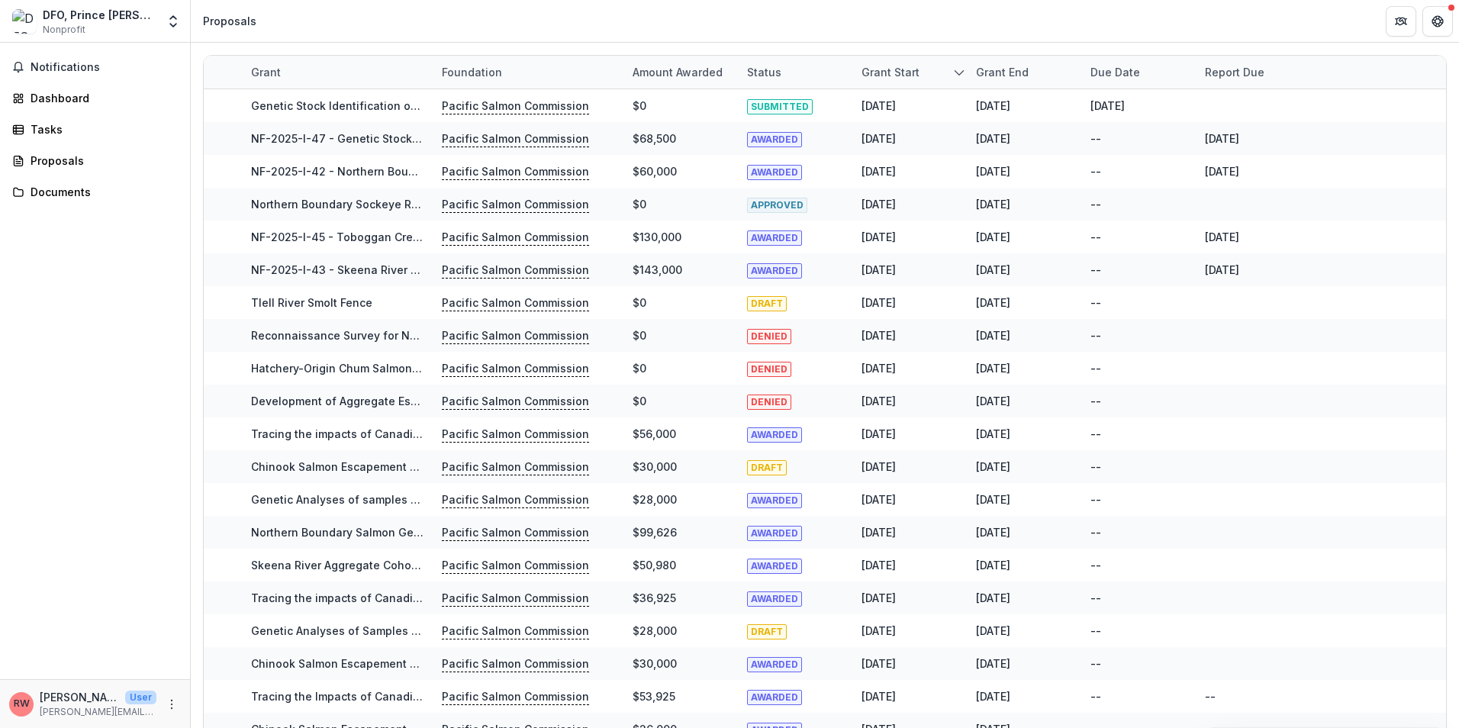
click at [302, 72] on div "Grant" at bounding box center [337, 72] width 191 height 33
click at [301, 71] on div "Grant" at bounding box center [337, 72] width 191 height 33
click at [301, 37] on header "Proposals" at bounding box center [825, 21] width 1268 height 42
click at [283, 18] on header "Proposals" at bounding box center [825, 21] width 1268 height 42
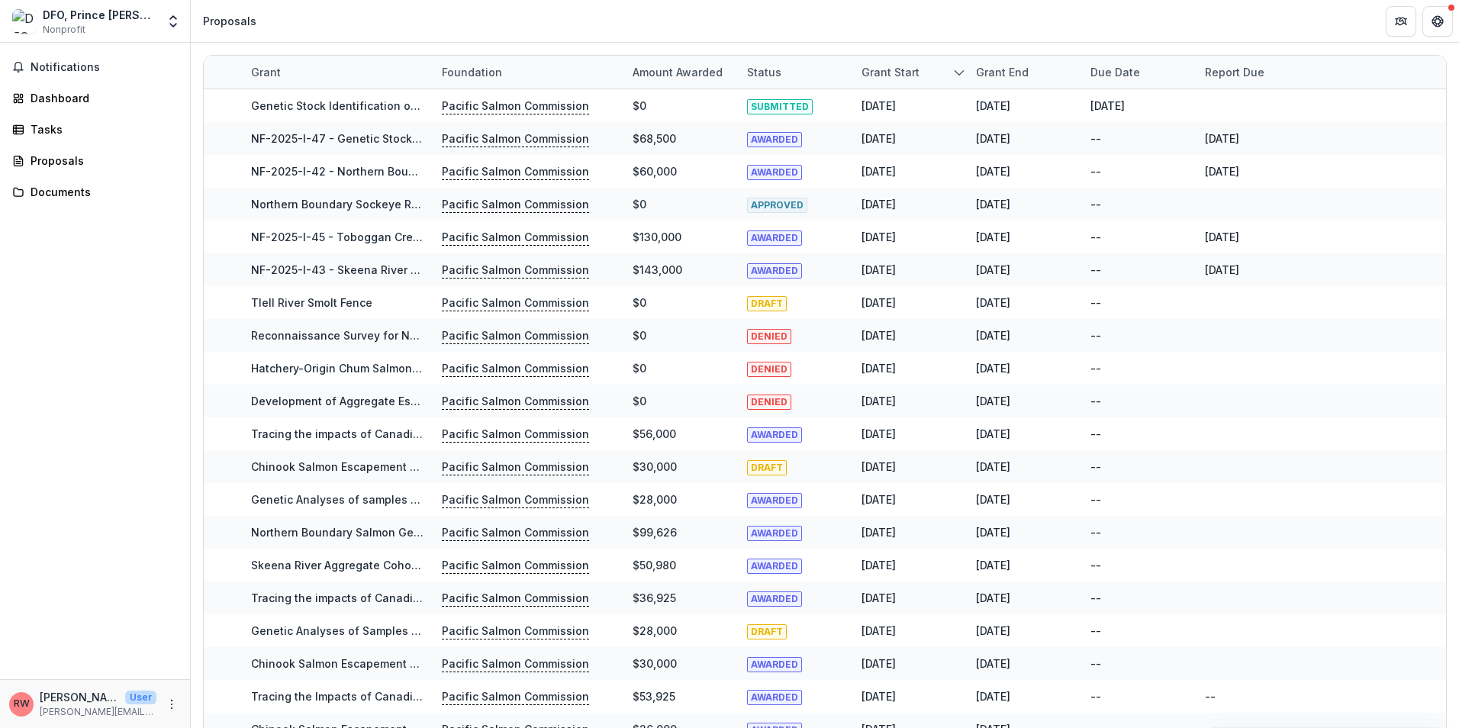
drag, startPoint x: 240, startPoint y: 26, endPoint x: 295, endPoint y: 13, distance: 57.2
click at [295, 13] on header "Proposals" at bounding box center [825, 21] width 1268 height 42
